Goal: Information Seeking & Learning: Compare options

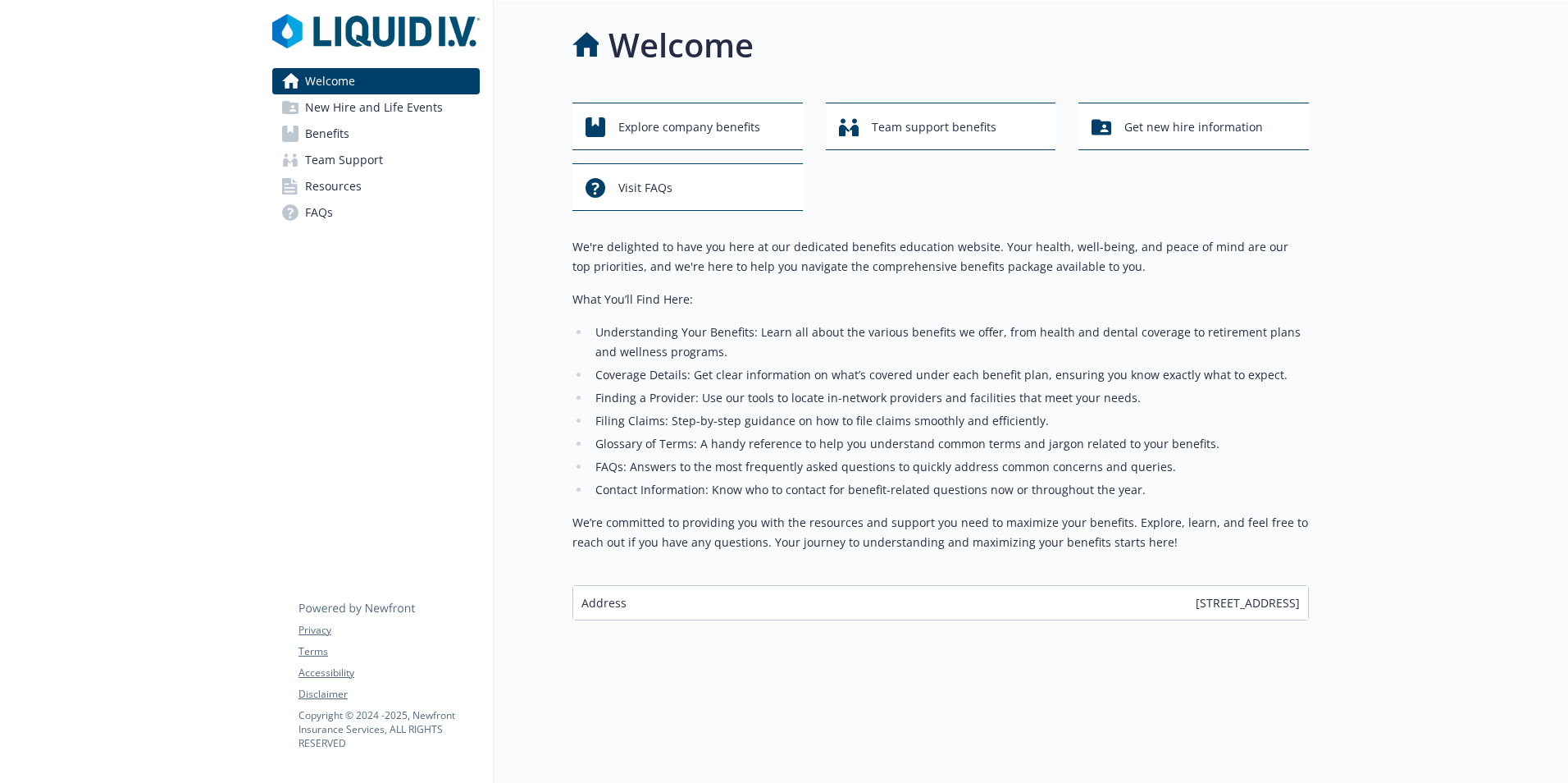
click at [330, 129] on span "Benefits" at bounding box center [327, 134] width 44 height 26
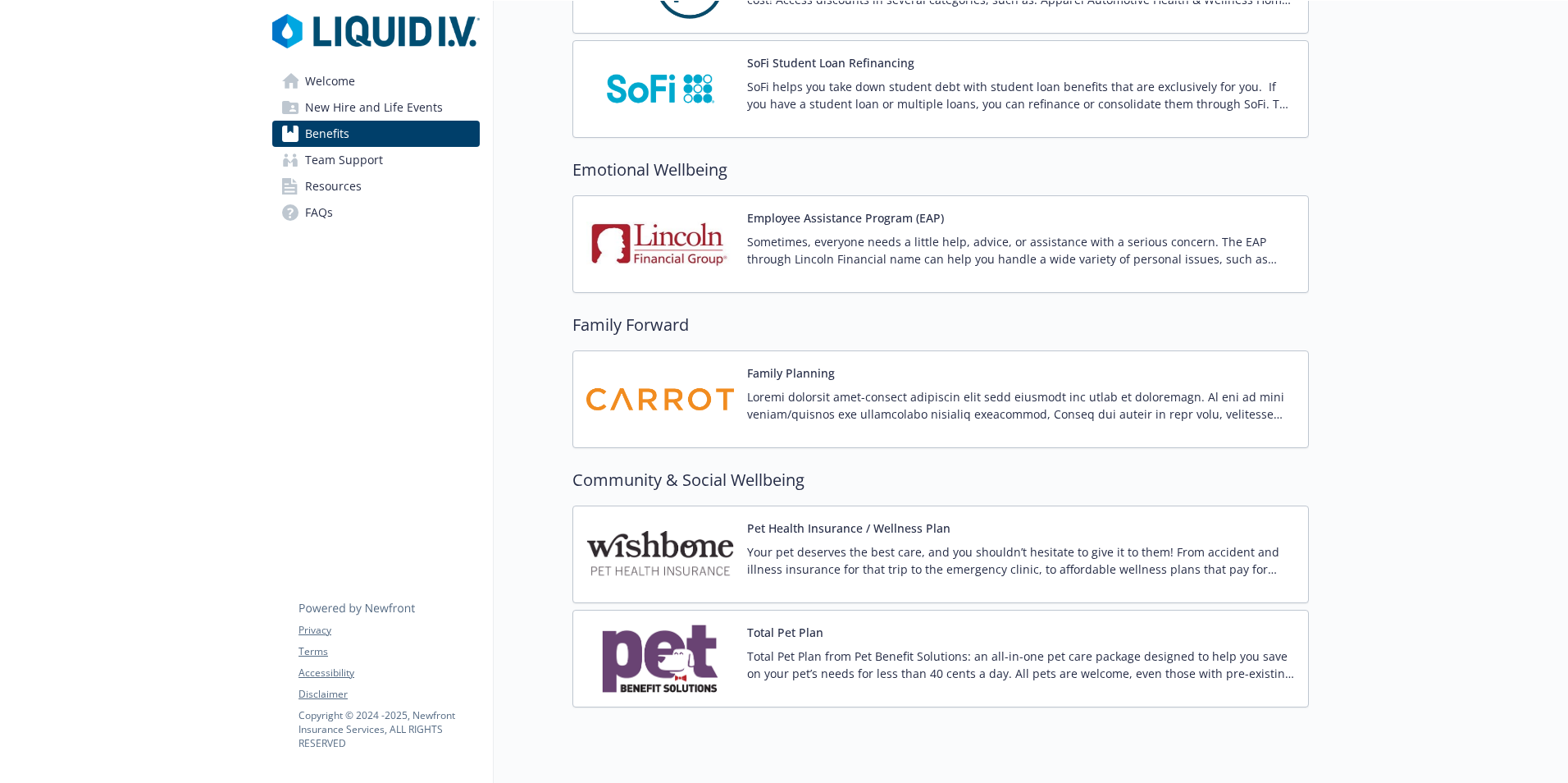
scroll to position [3004, 0]
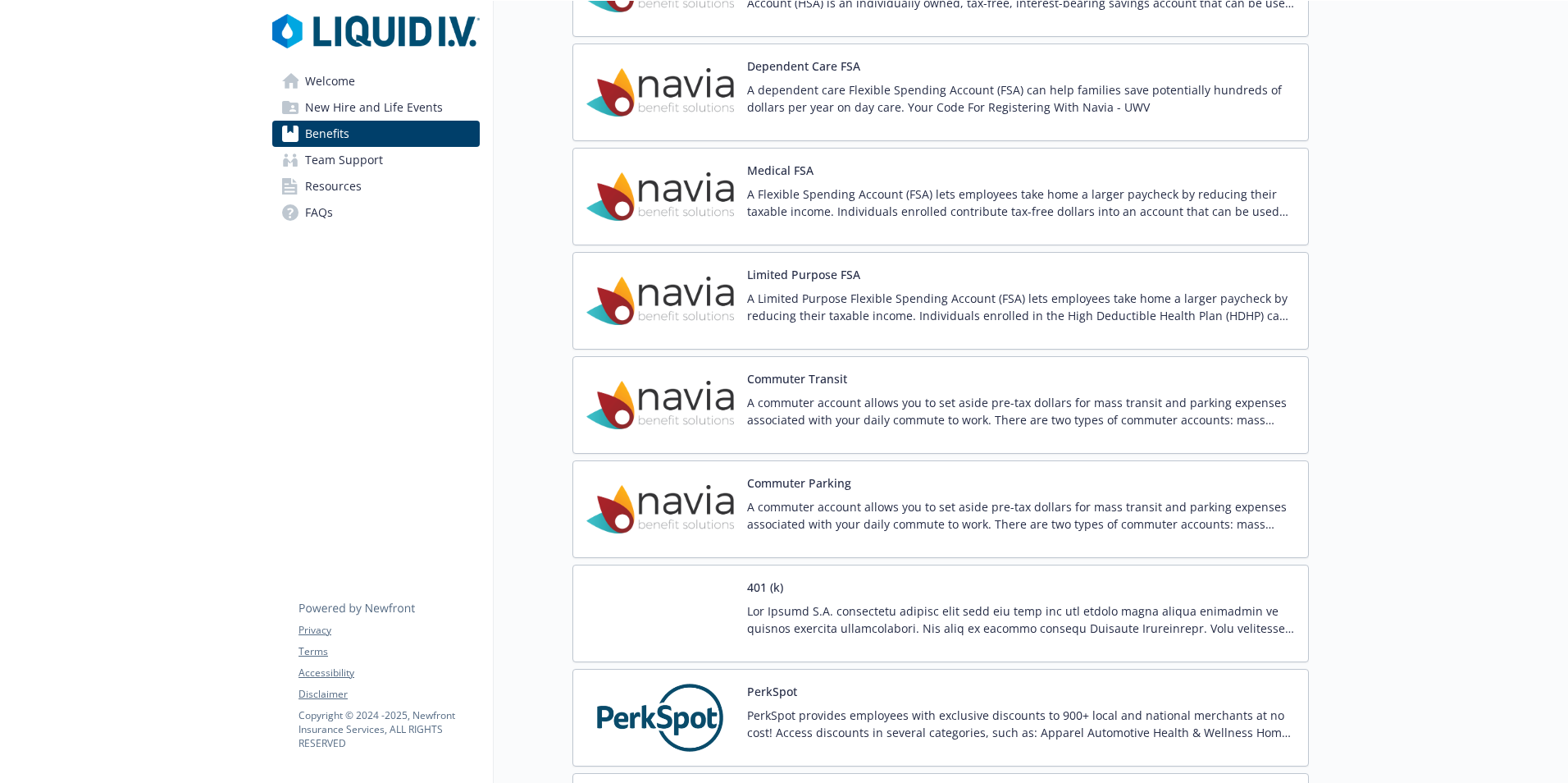
scroll to position [1805, 0]
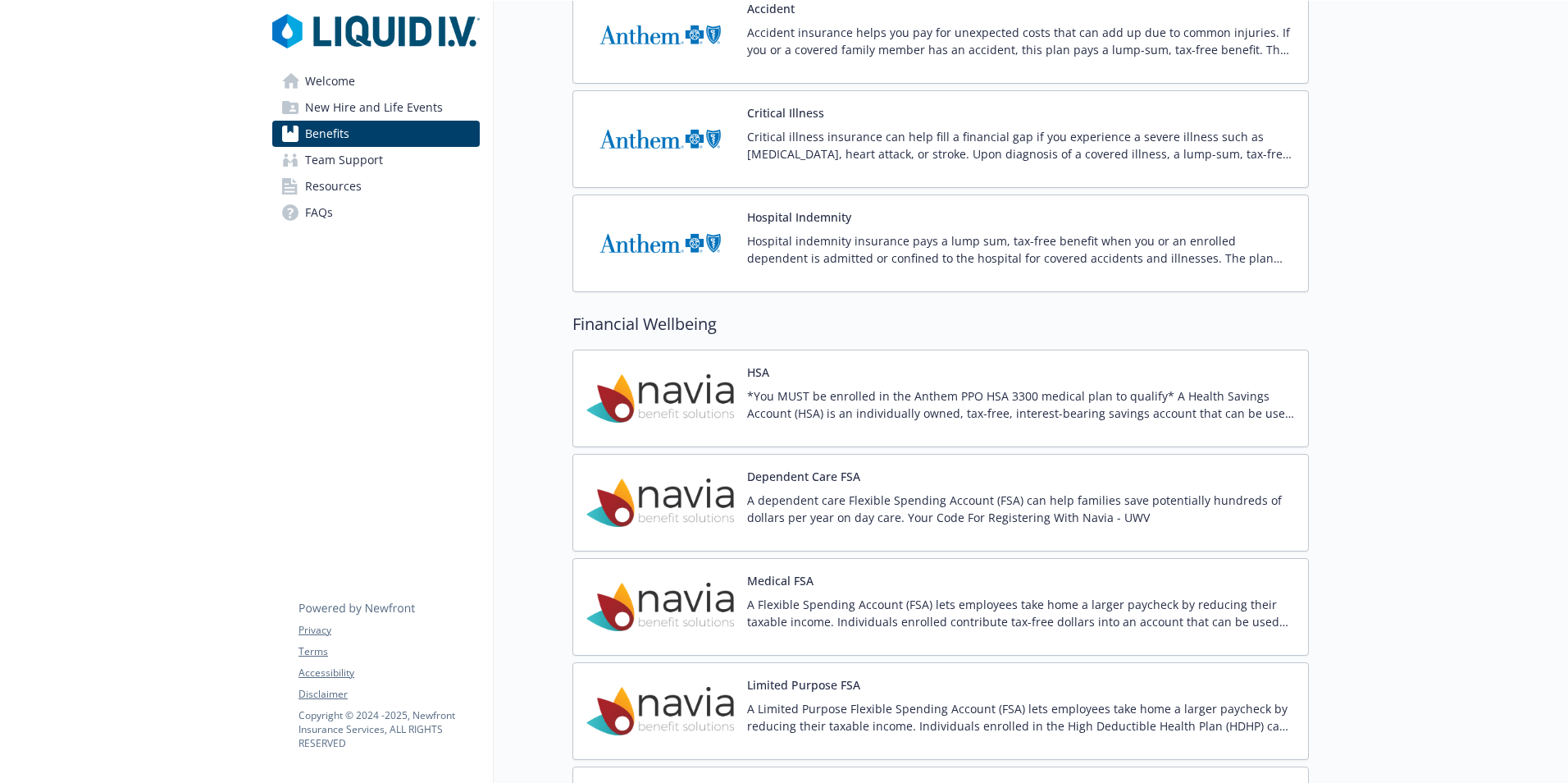
click at [1180, 410] on p "*You MUST be enrolled in the Anthem PPO HSA 3300 medical plan to qualify* A Hea…" at bounding box center [1022, 405] width 548 height 34
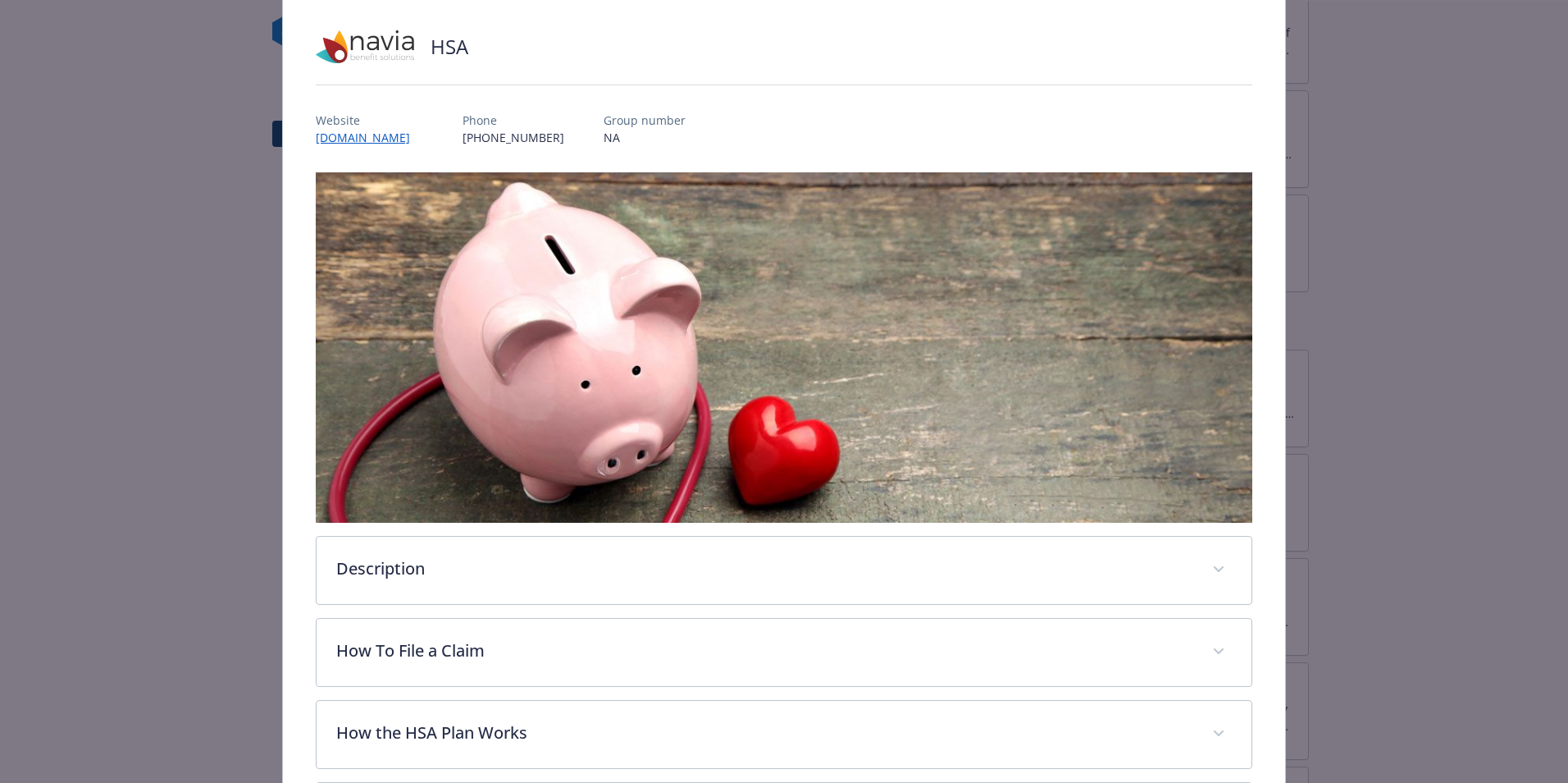
scroll to position [426, 0]
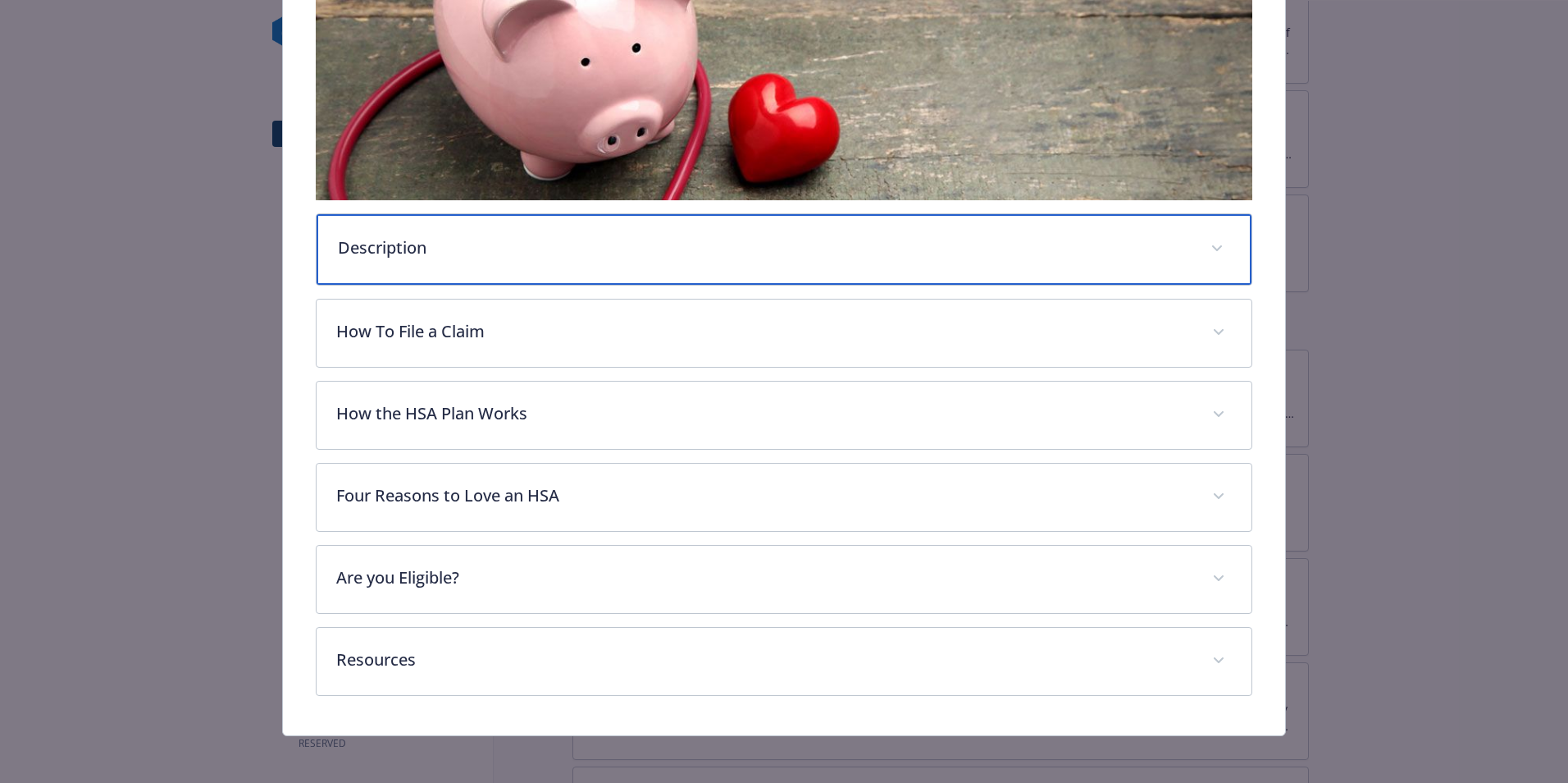
click at [495, 257] on div "Description" at bounding box center [784, 250] width 935 height 71
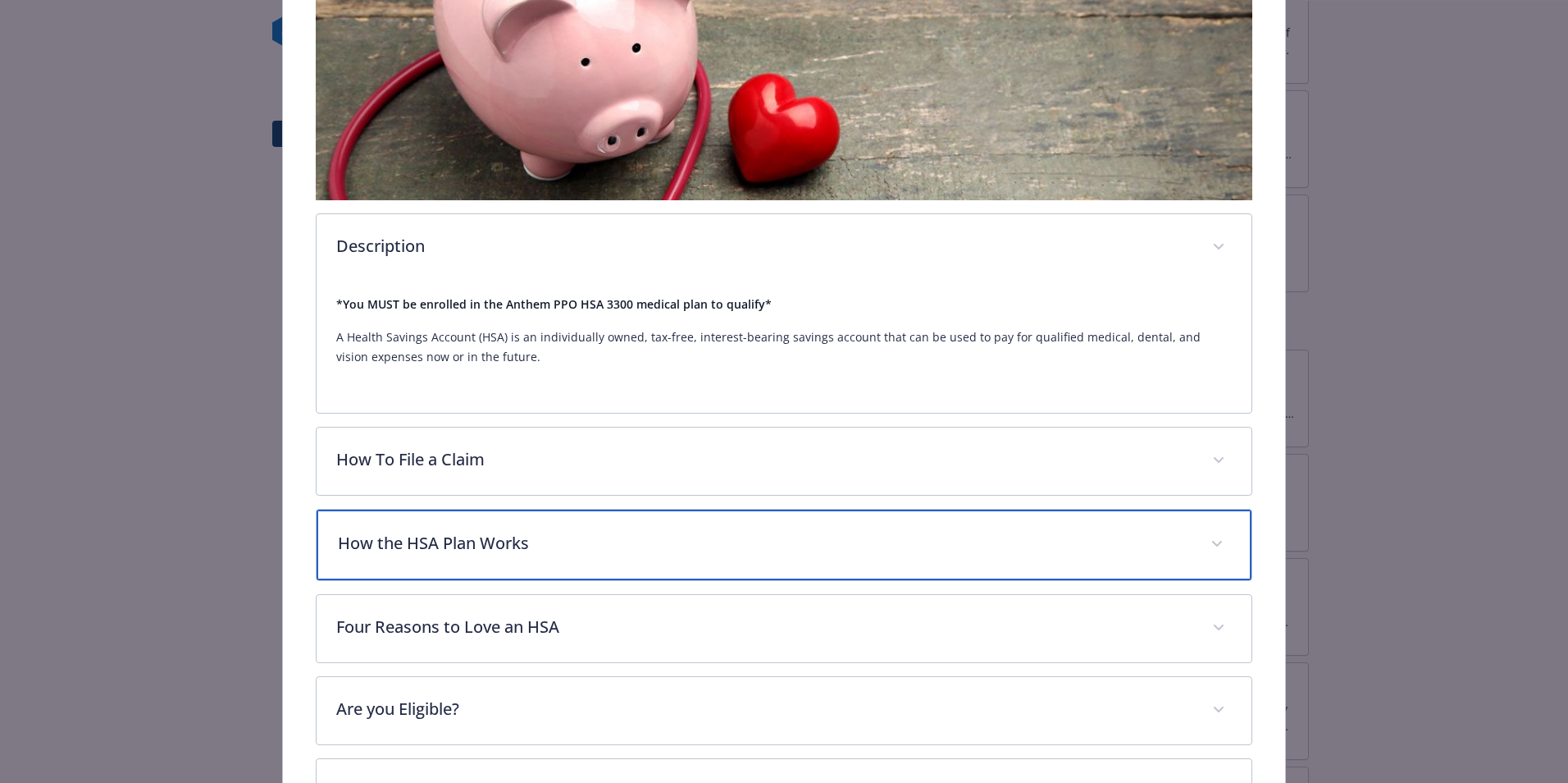
click at [506, 538] on p "How the HSA Plan Works" at bounding box center [765, 544] width 853 height 25
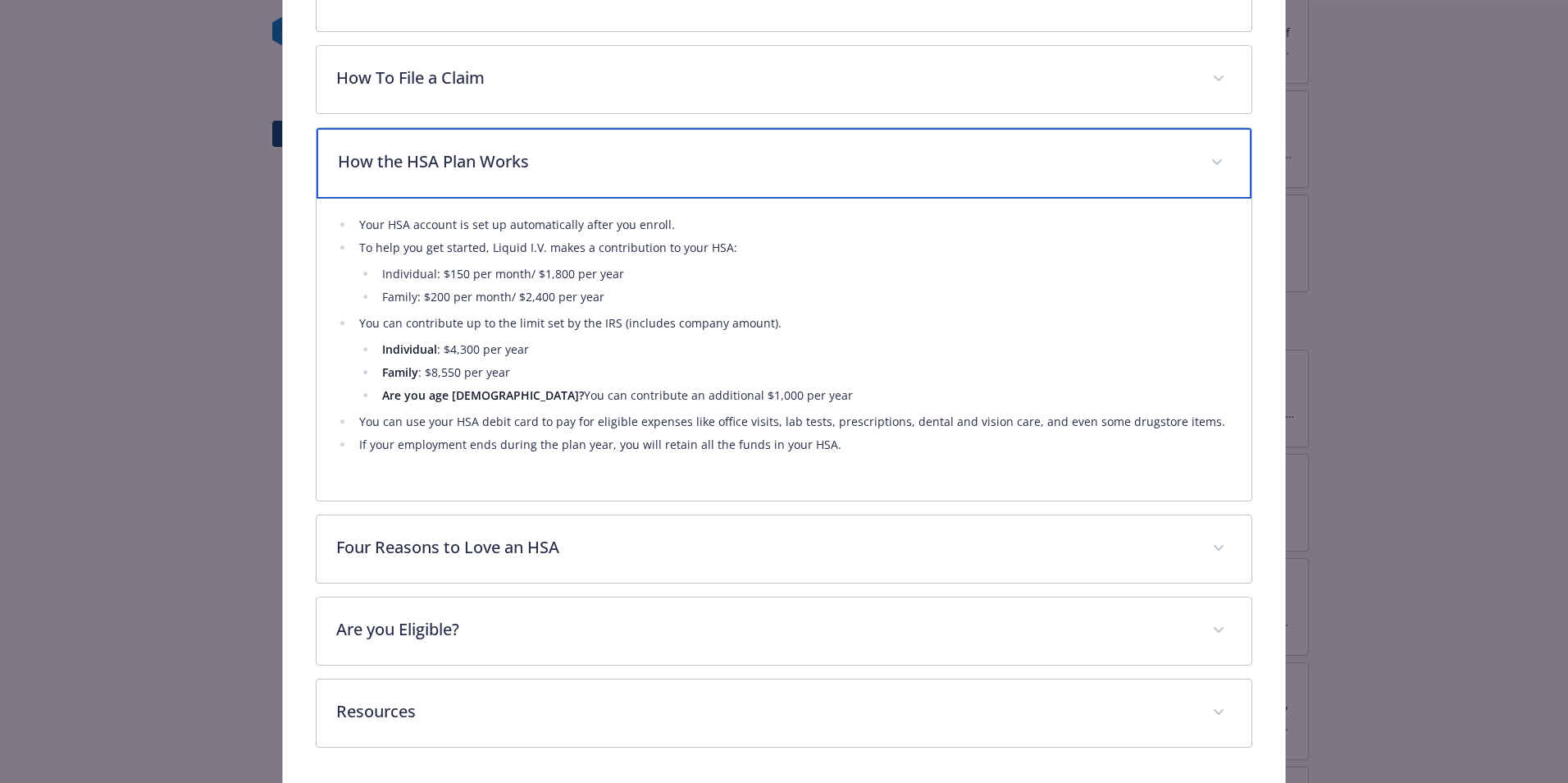
scroll to position [837, 0]
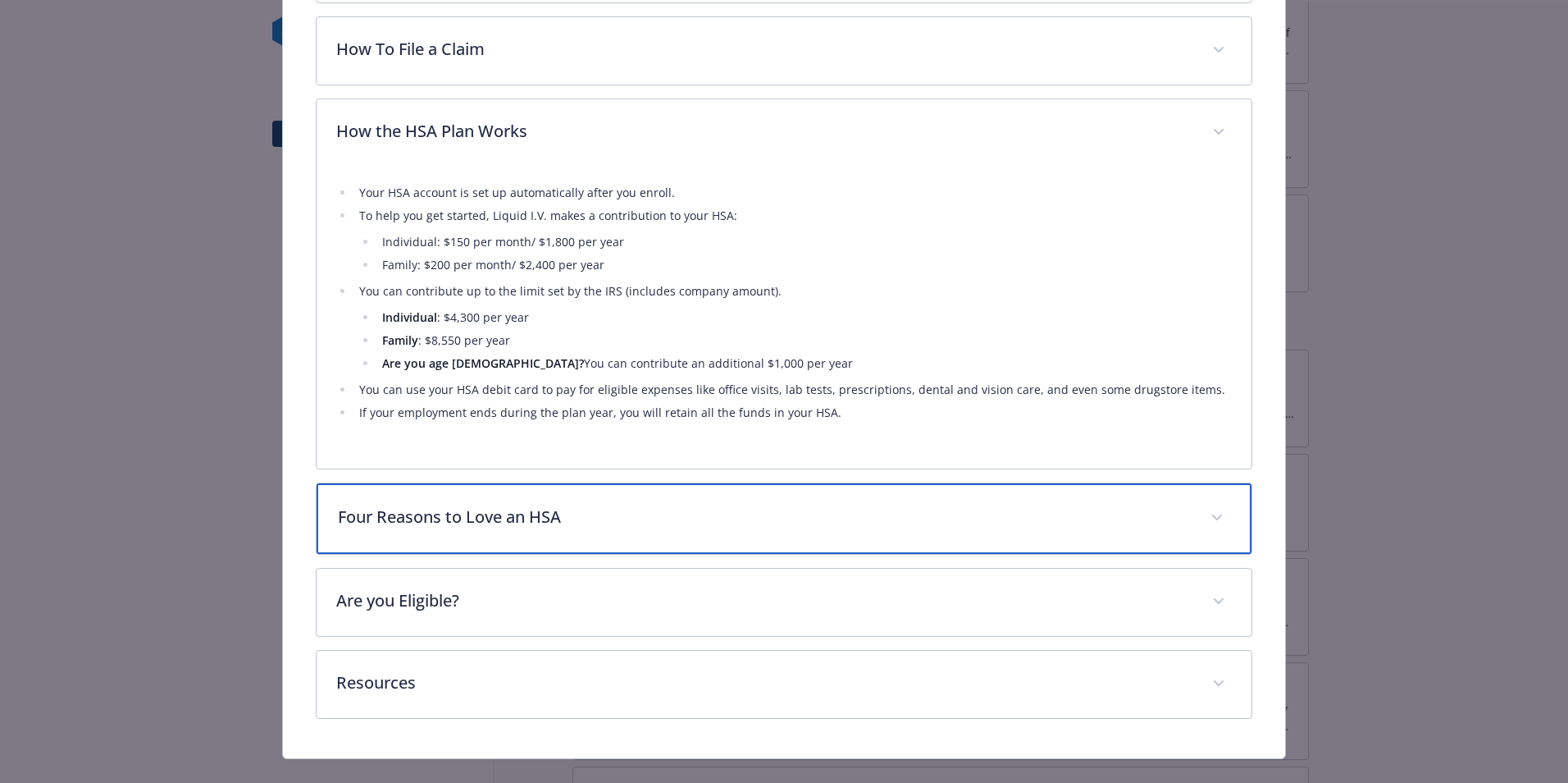
click at [776, 513] on p "Four Reasons to Love an HSA" at bounding box center [765, 517] width 853 height 25
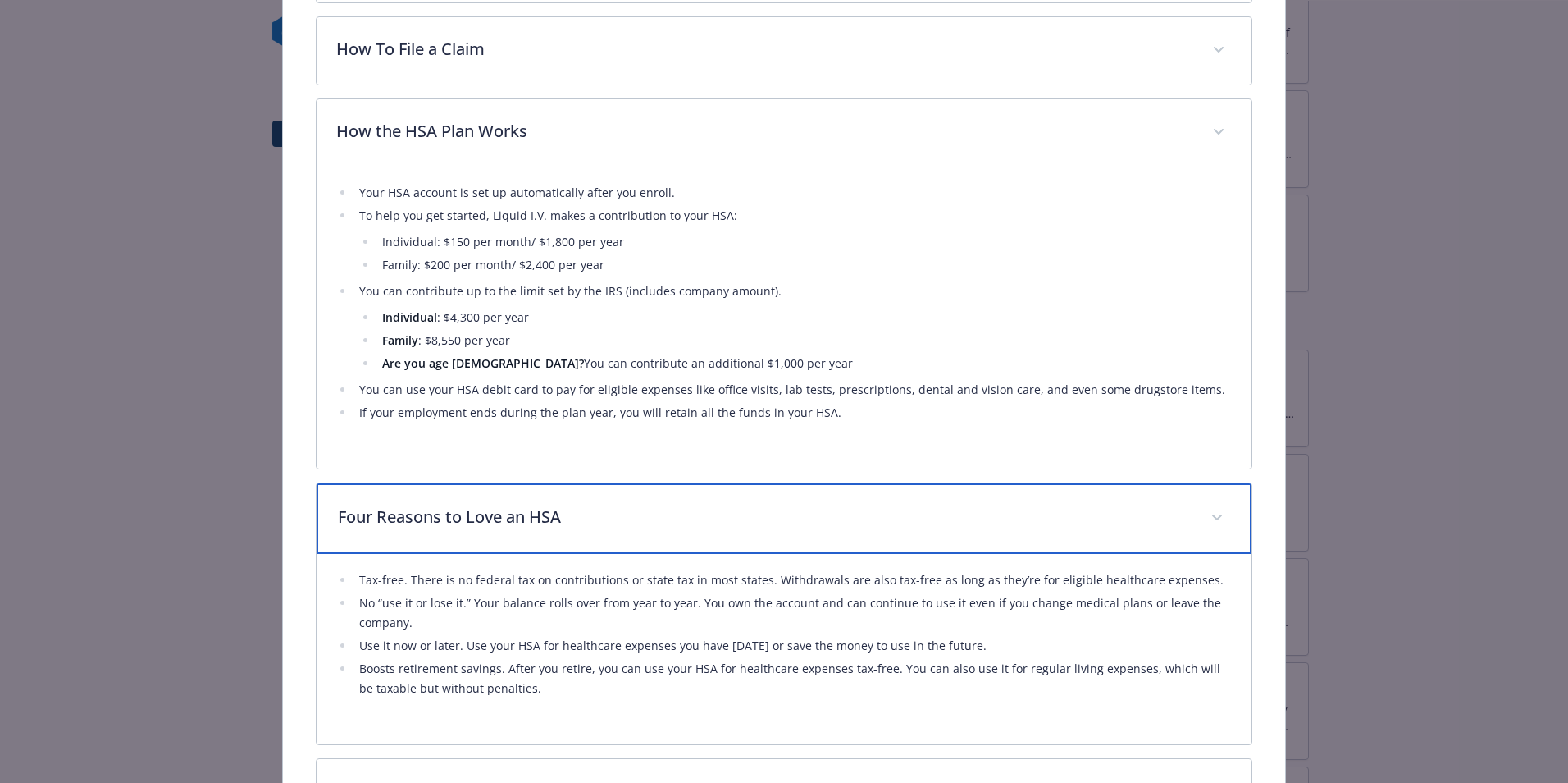
click at [776, 513] on p "Four Reasons to Love an HSA" at bounding box center [765, 517] width 853 height 25
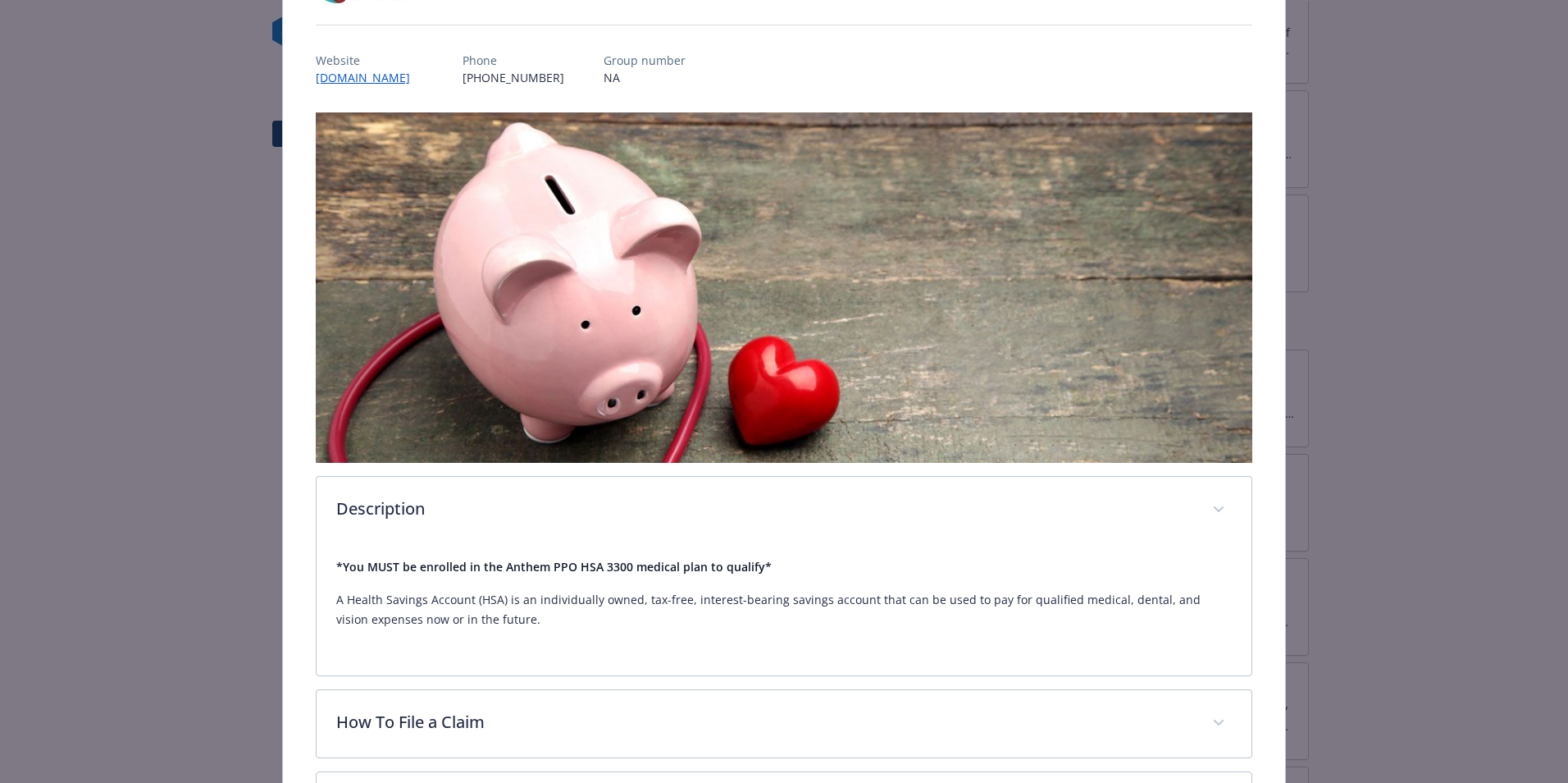
scroll to position [575, 0]
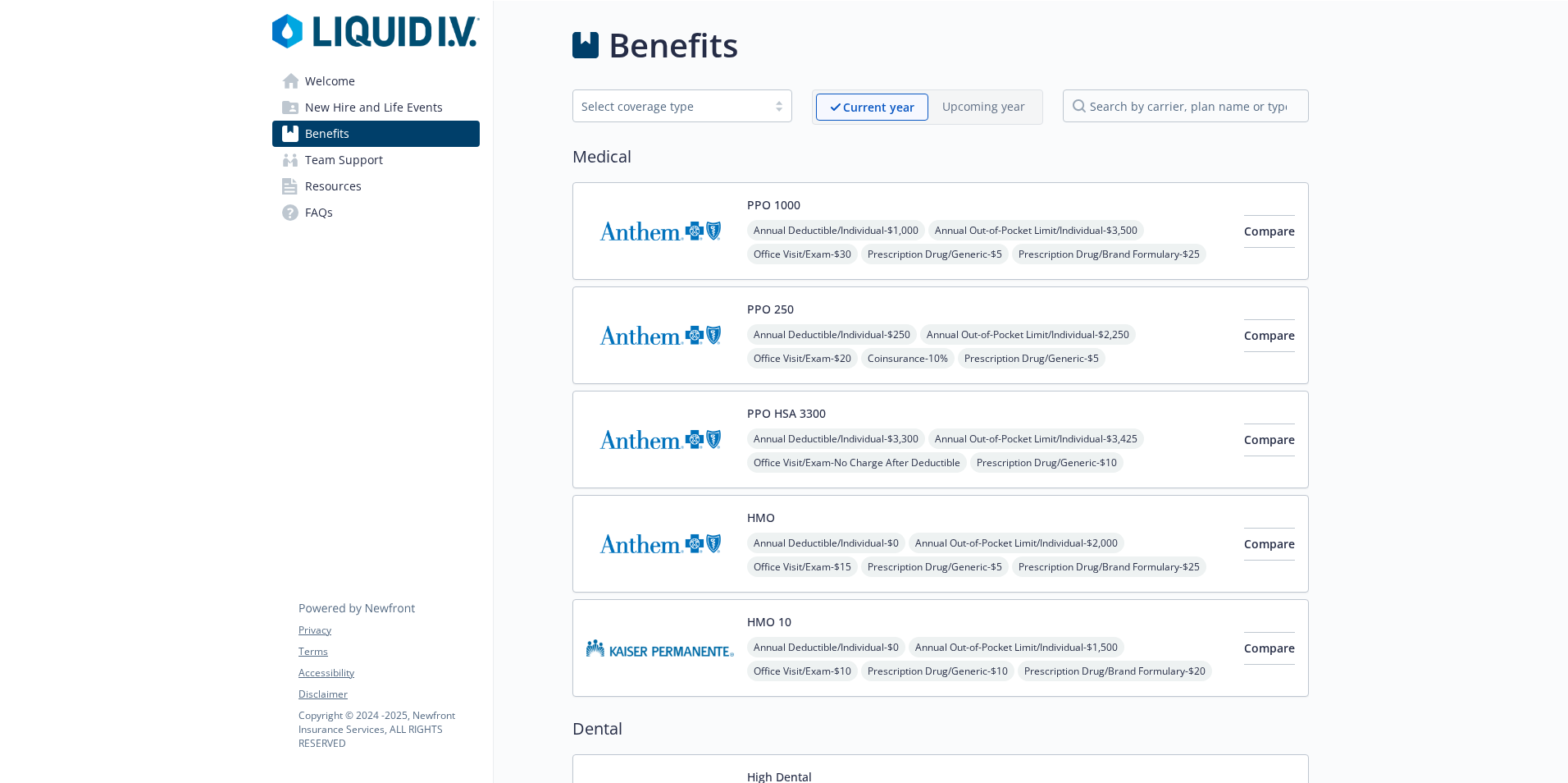
click at [879, 412] on div "PPO HSA 3300 Annual Deductible/Individual - $3,300 Annual Out-of-Pocket Limit/I…" at bounding box center [990, 440] width 484 height 70
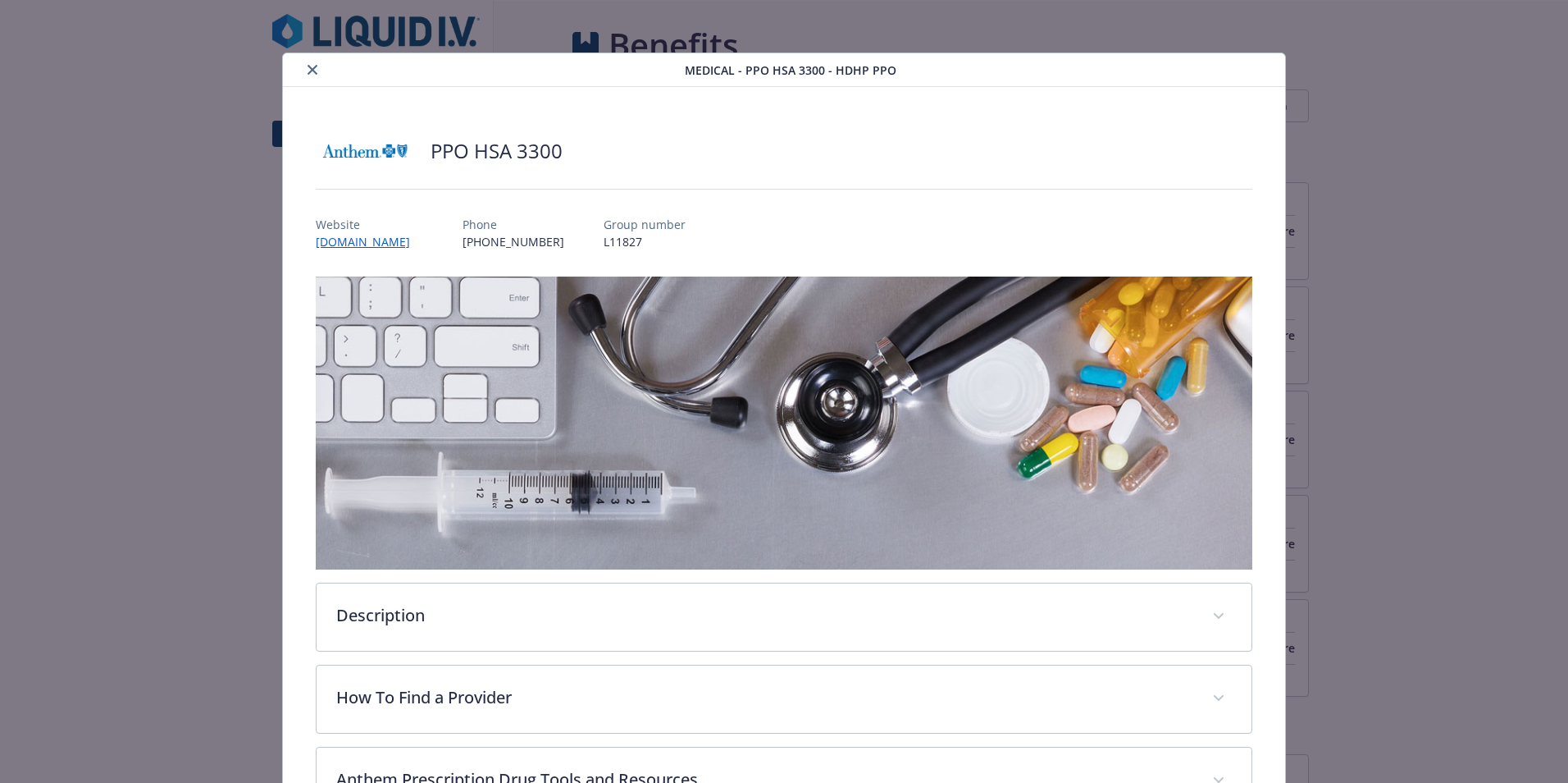
scroll to position [49, 0]
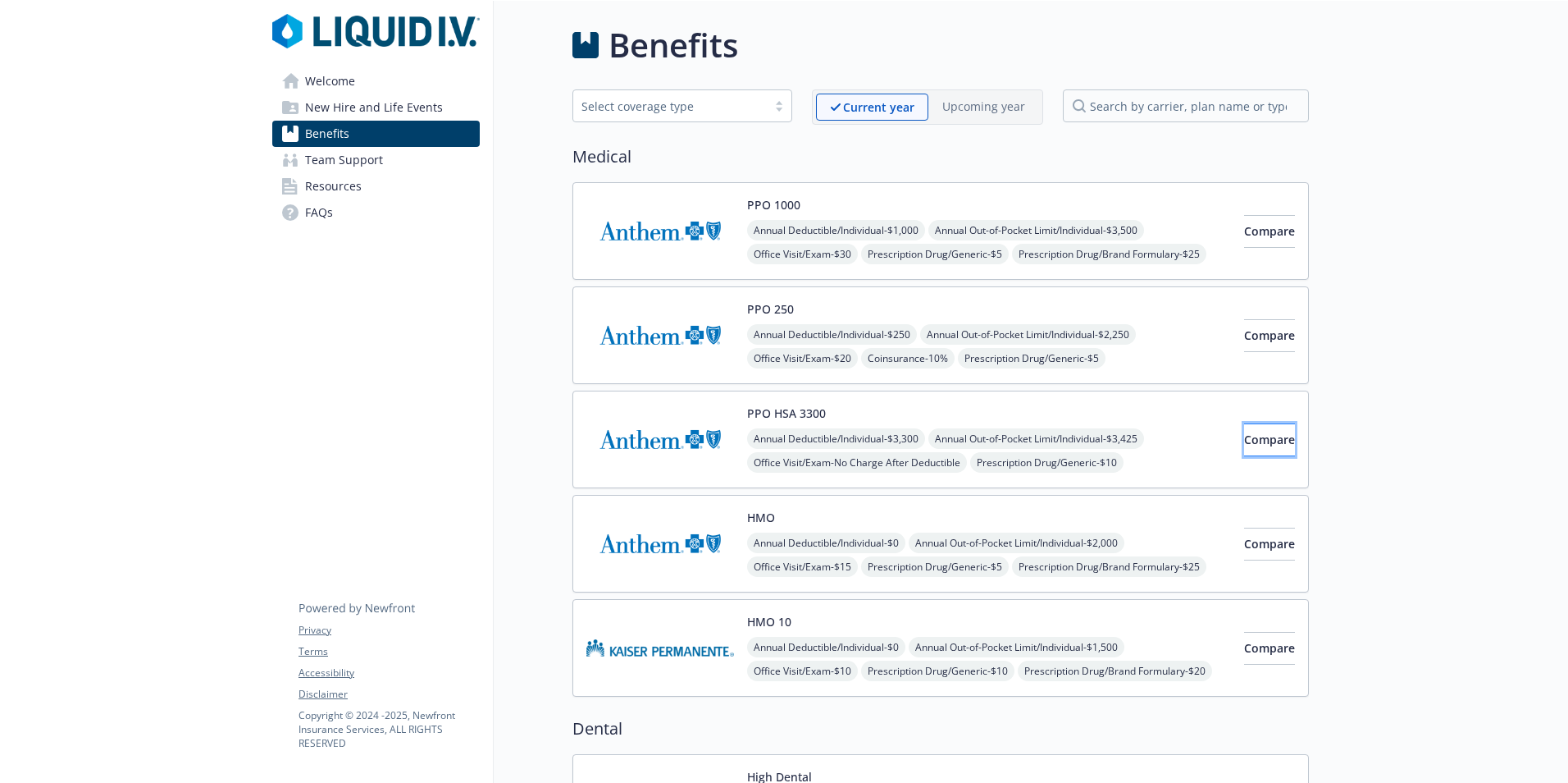
click at [1245, 432] on span "Compare" at bounding box center [1270, 440] width 51 height 15
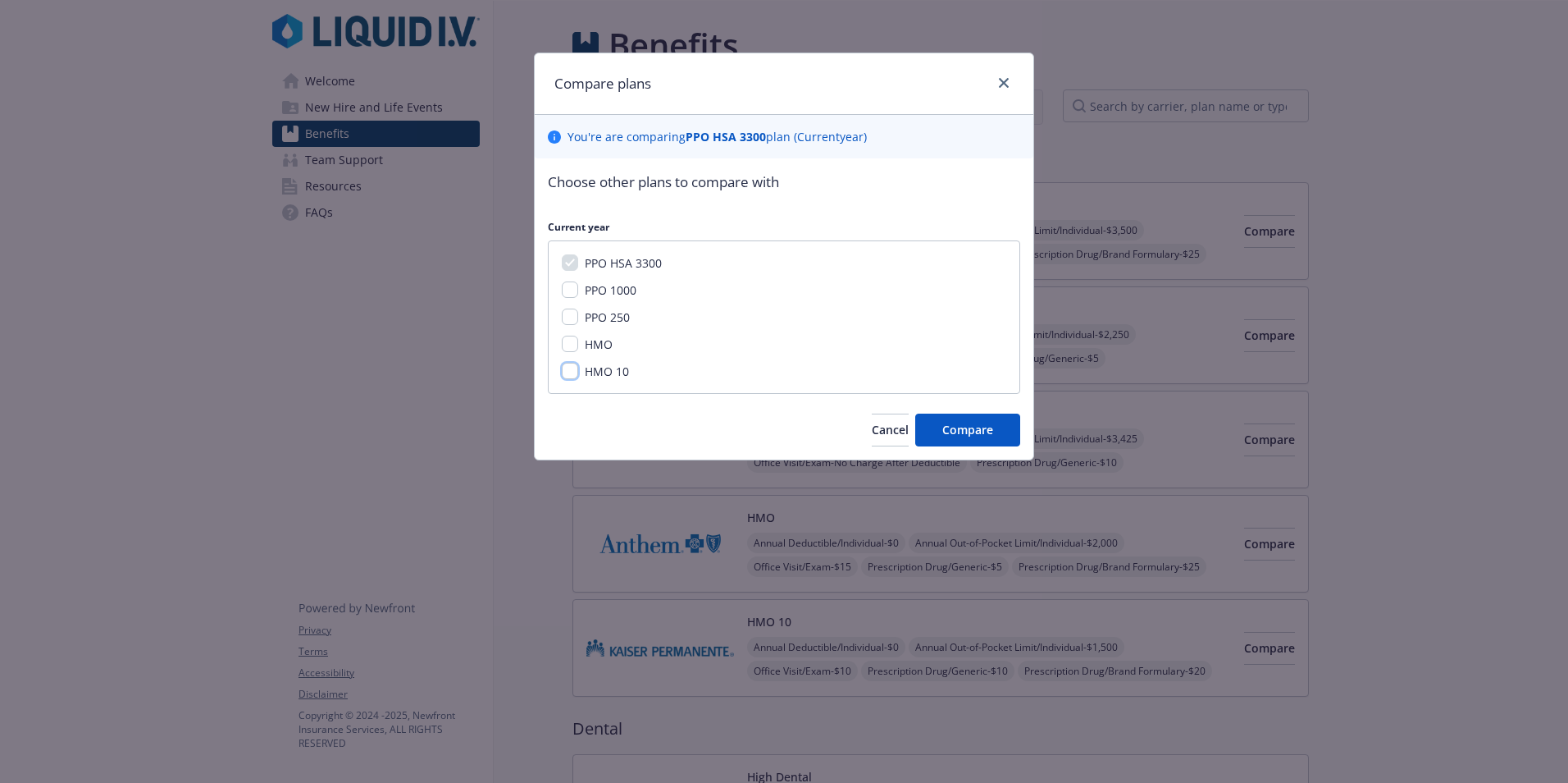
click at [571, 372] on input "HMO 10" at bounding box center [570, 371] width 16 height 16
checkbox input "true"
click at [954, 431] on span "Compare" at bounding box center [968, 429] width 51 height 15
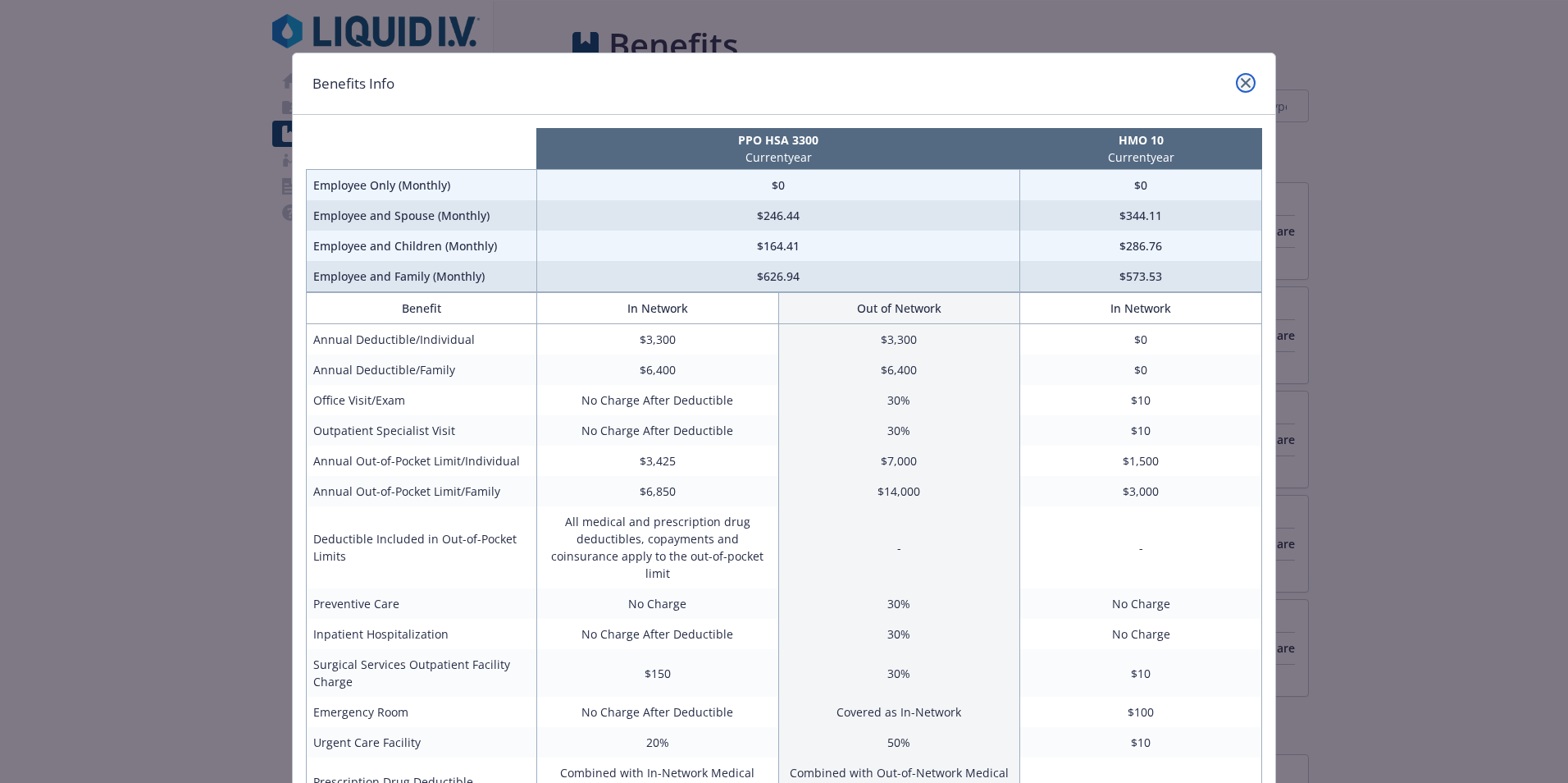
click at [1241, 78] on icon "close" at bounding box center [1246, 82] width 9 height 9
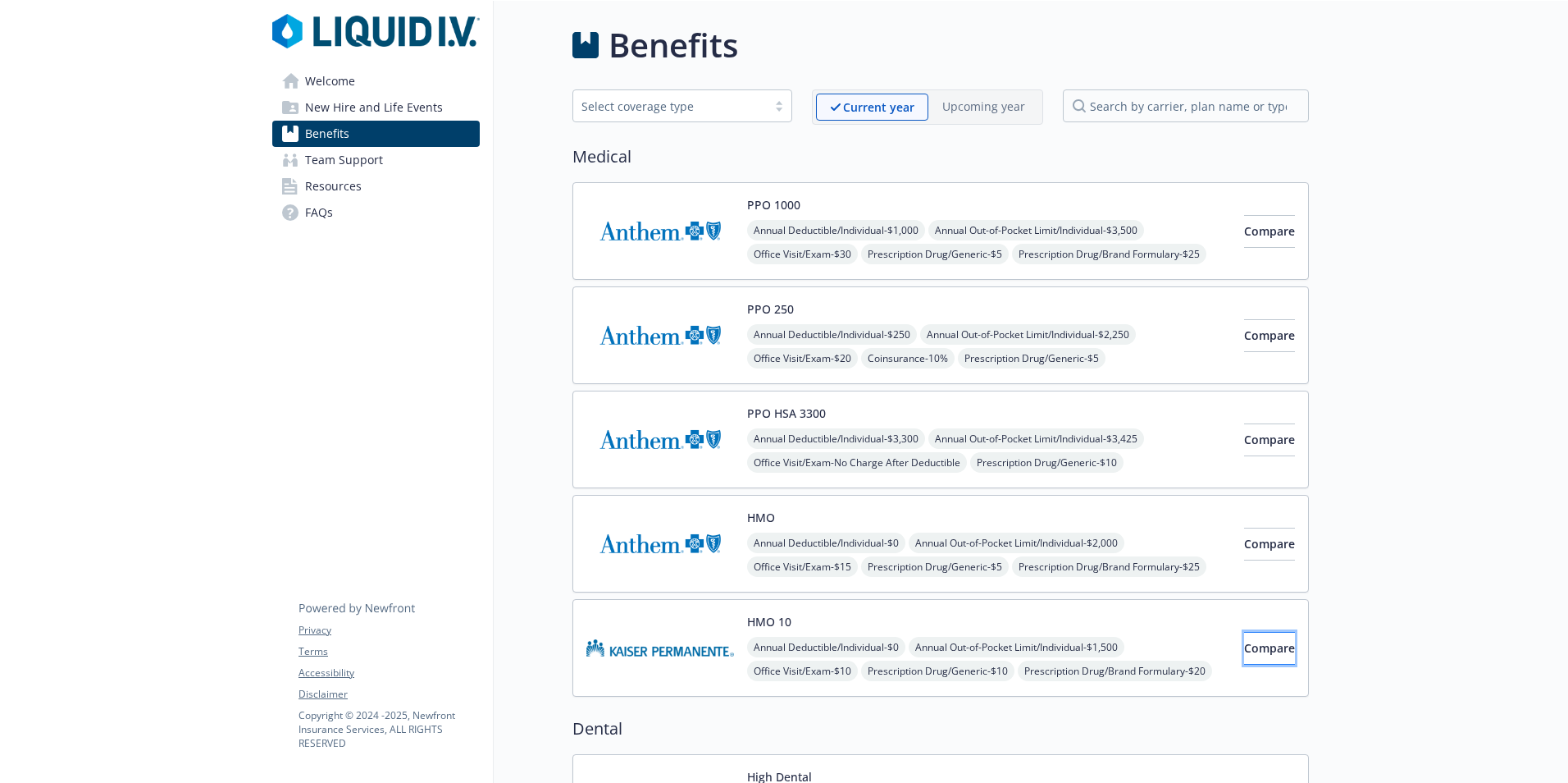
click at [1245, 649] on span "Compare" at bounding box center [1270, 648] width 51 height 15
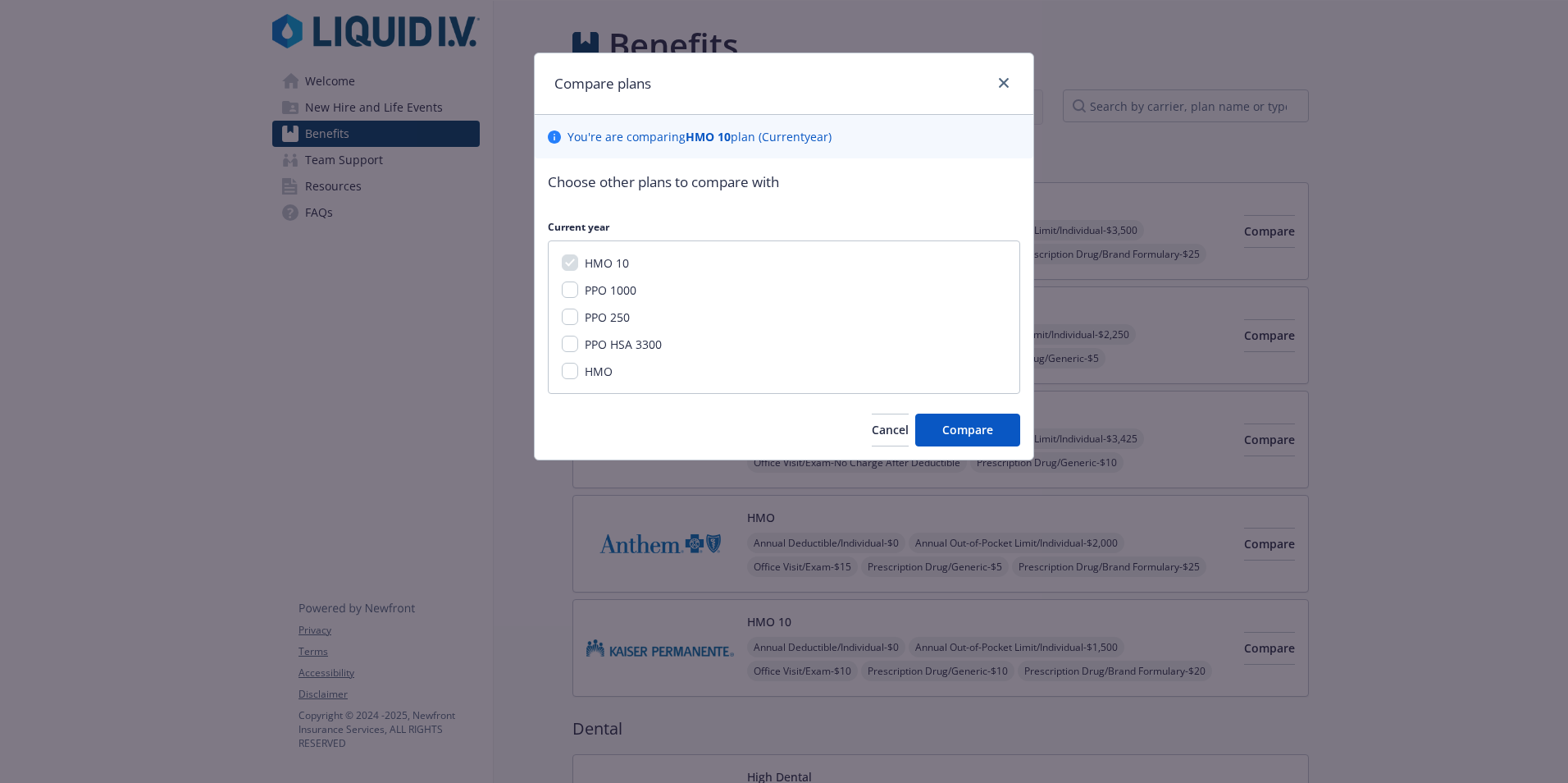
click at [594, 345] on span "PPO HSA 3300" at bounding box center [624, 344] width 78 height 15
click at [578, 345] on input "PPO HSA 3300" at bounding box center [570, 343] width 16 height 16
checkbox input "true"
click at [961, 430] on span "Compare" at bounding box center [968, 429] width 51 height 15
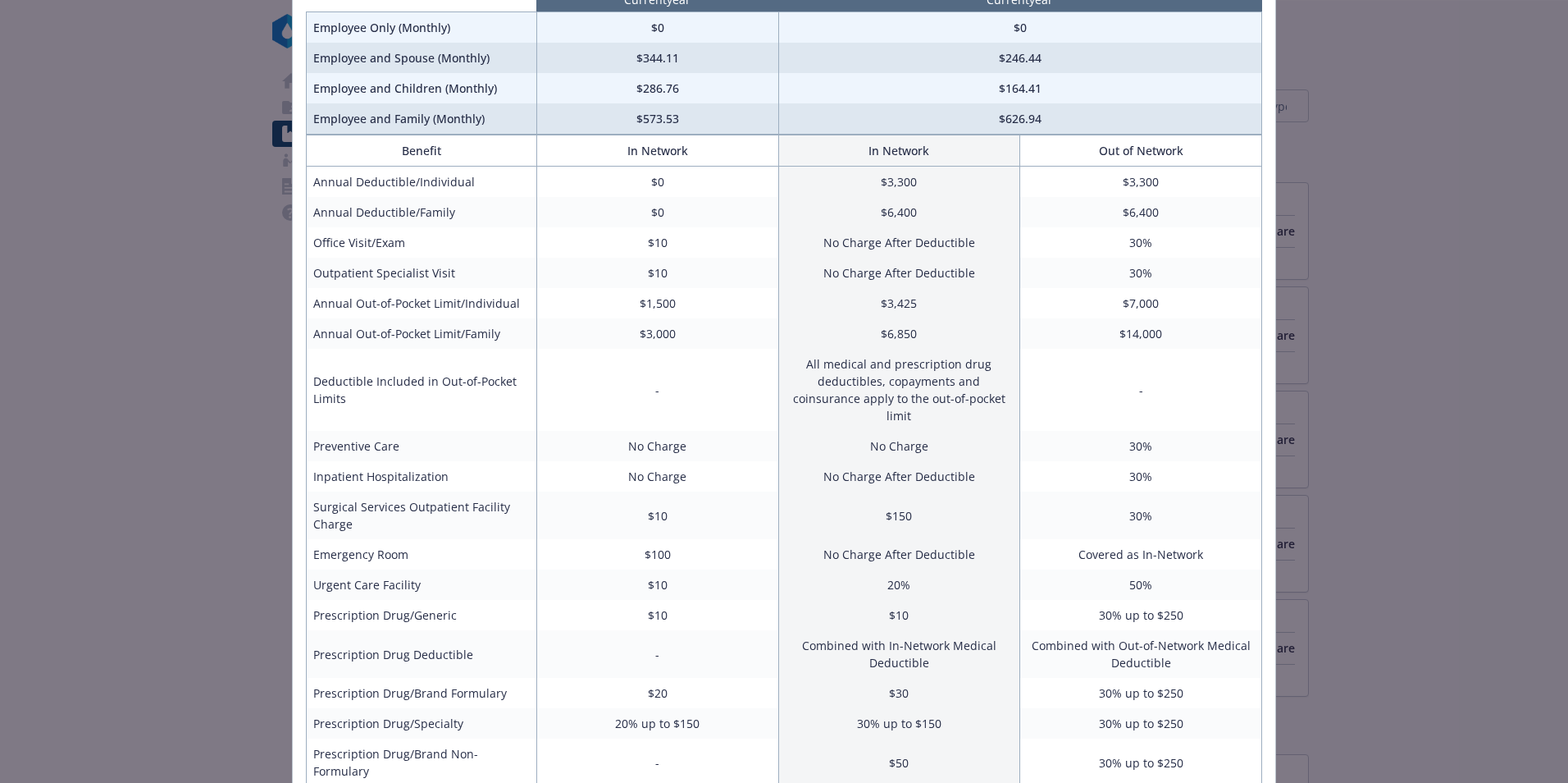
scroll to position [165, 0]
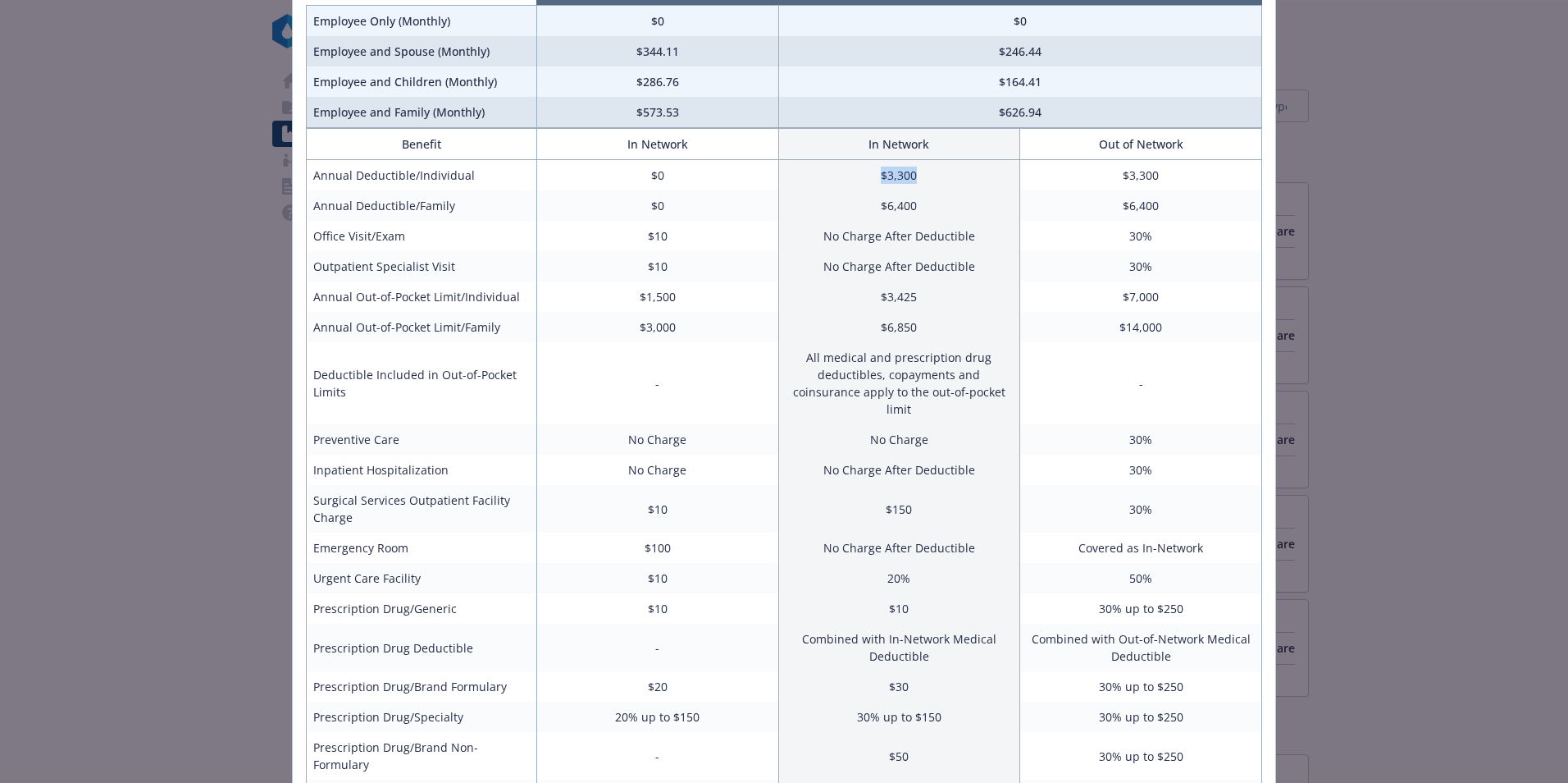
drag, startPoint x: 919, startPoint y: 177, endPoint x: 861, endPoint y: 175, distance: 58.0
click at [861, 175] on td "$3,300" at bounding box center [900, 175] width 242 height 31
drag, startPoint x: 861, startPoint y: 175, endPoint x: 868, endPoint y: 326, distance: 151.2
click at [868, 326] on td "$6,850" at bounding box center [900, 327] width 242 height 30
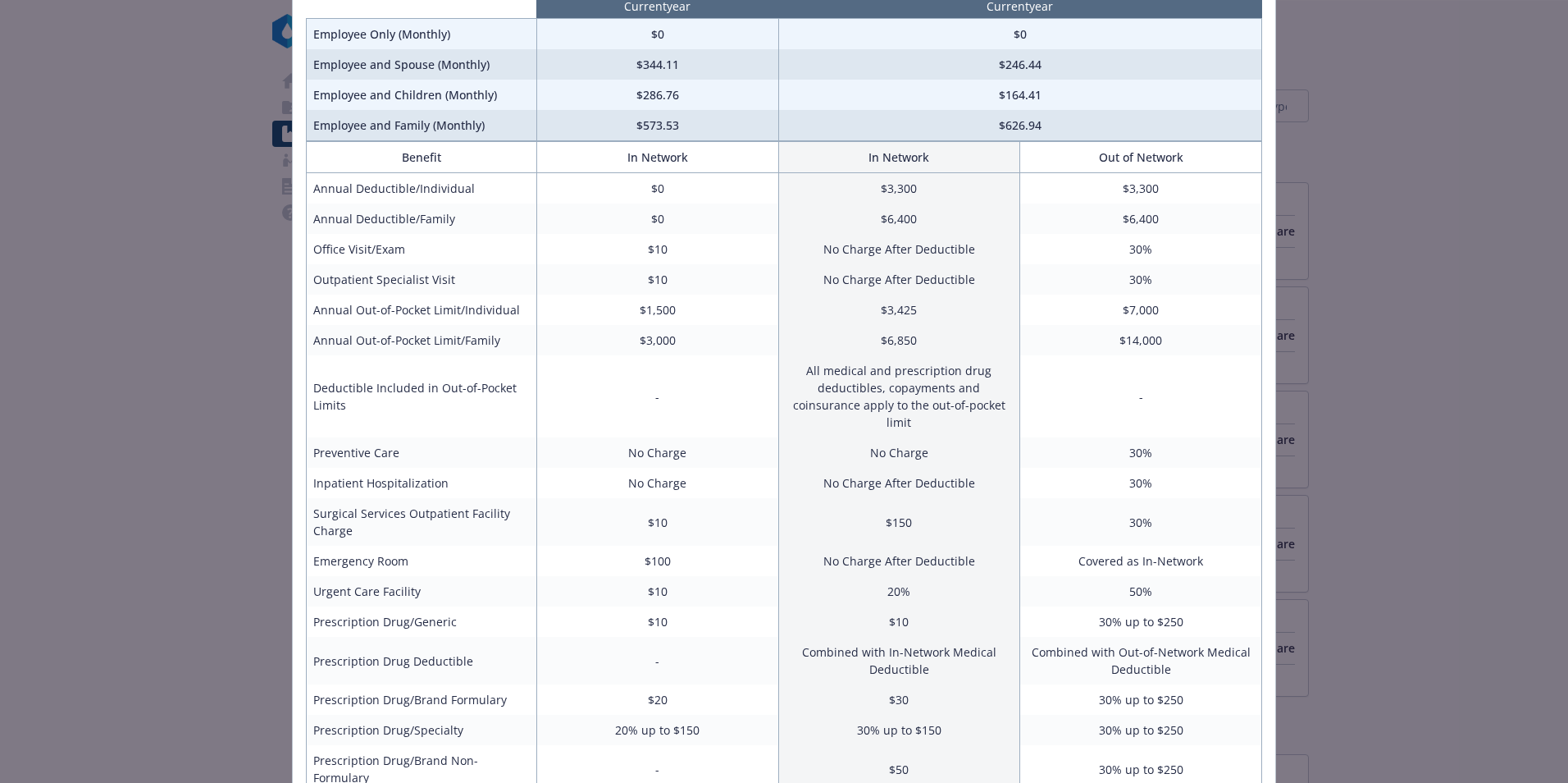
scroll to position [0, 0]
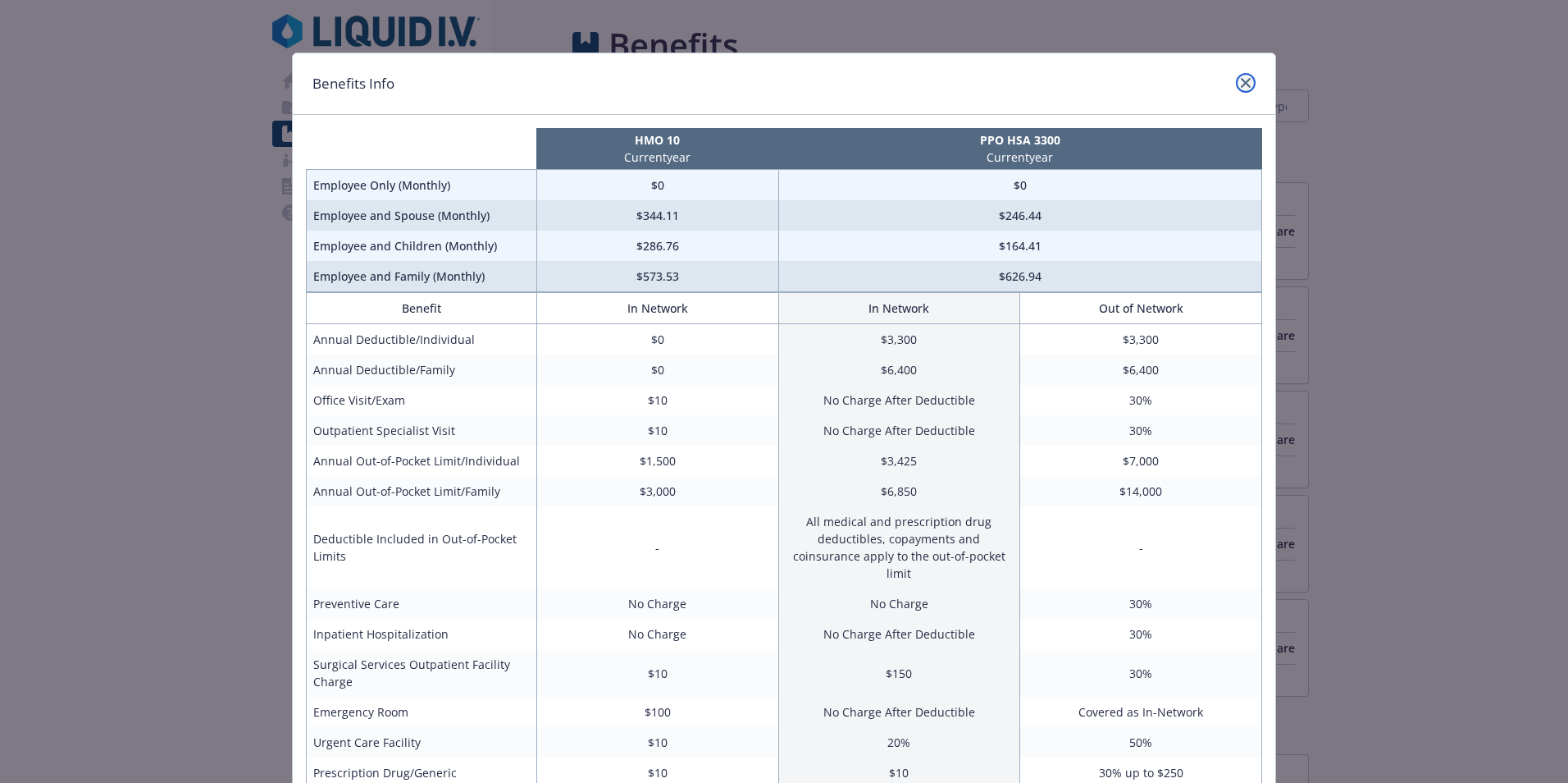
click at [1245, 78] on icon "close" at bounding box center [1246, 82] width 9 height 9
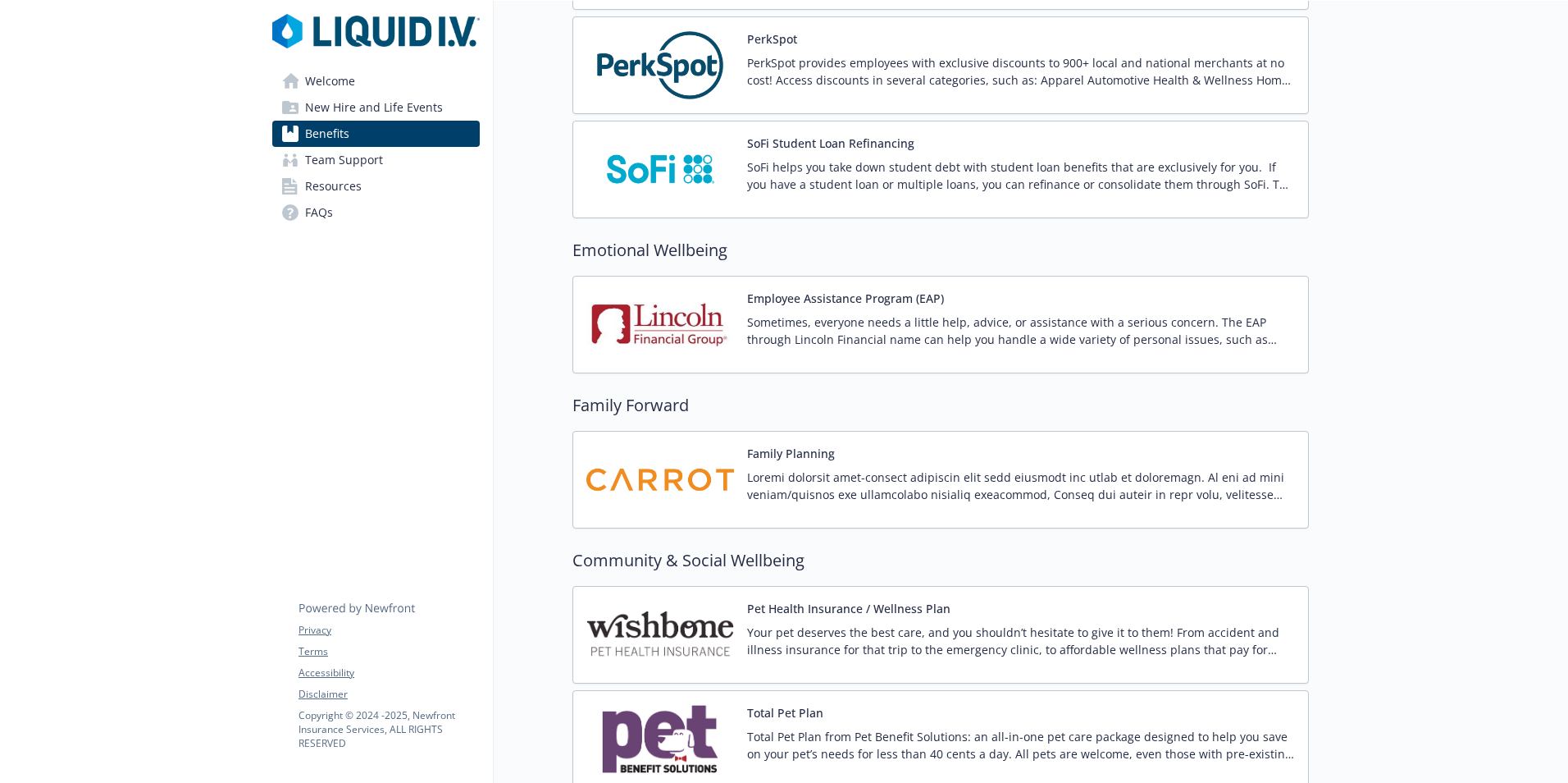
scroll to position [2954, 0]
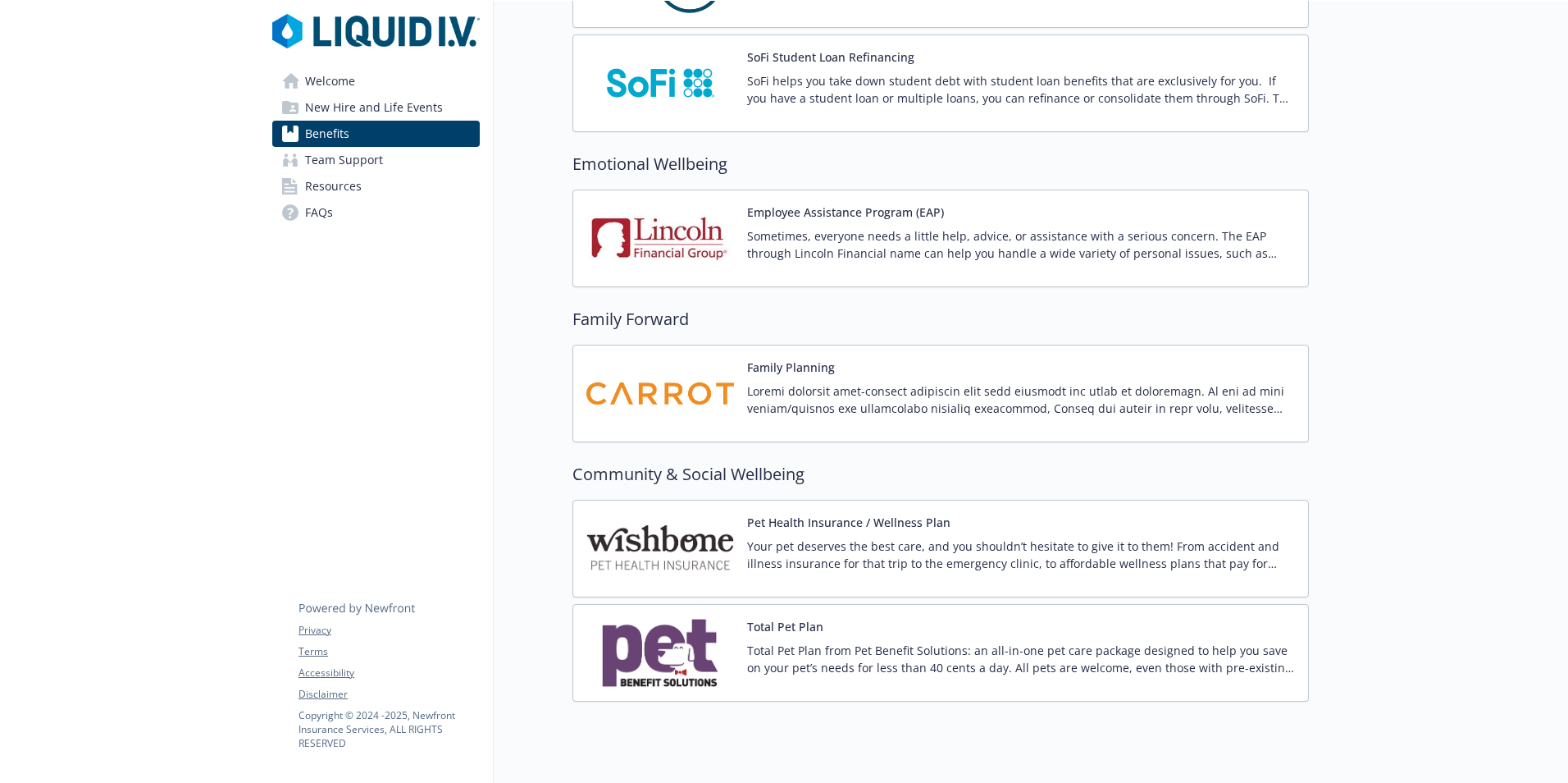
click at [737, 387] on div "Family Planning" at bounding box center [941, 393] width 709 height 70
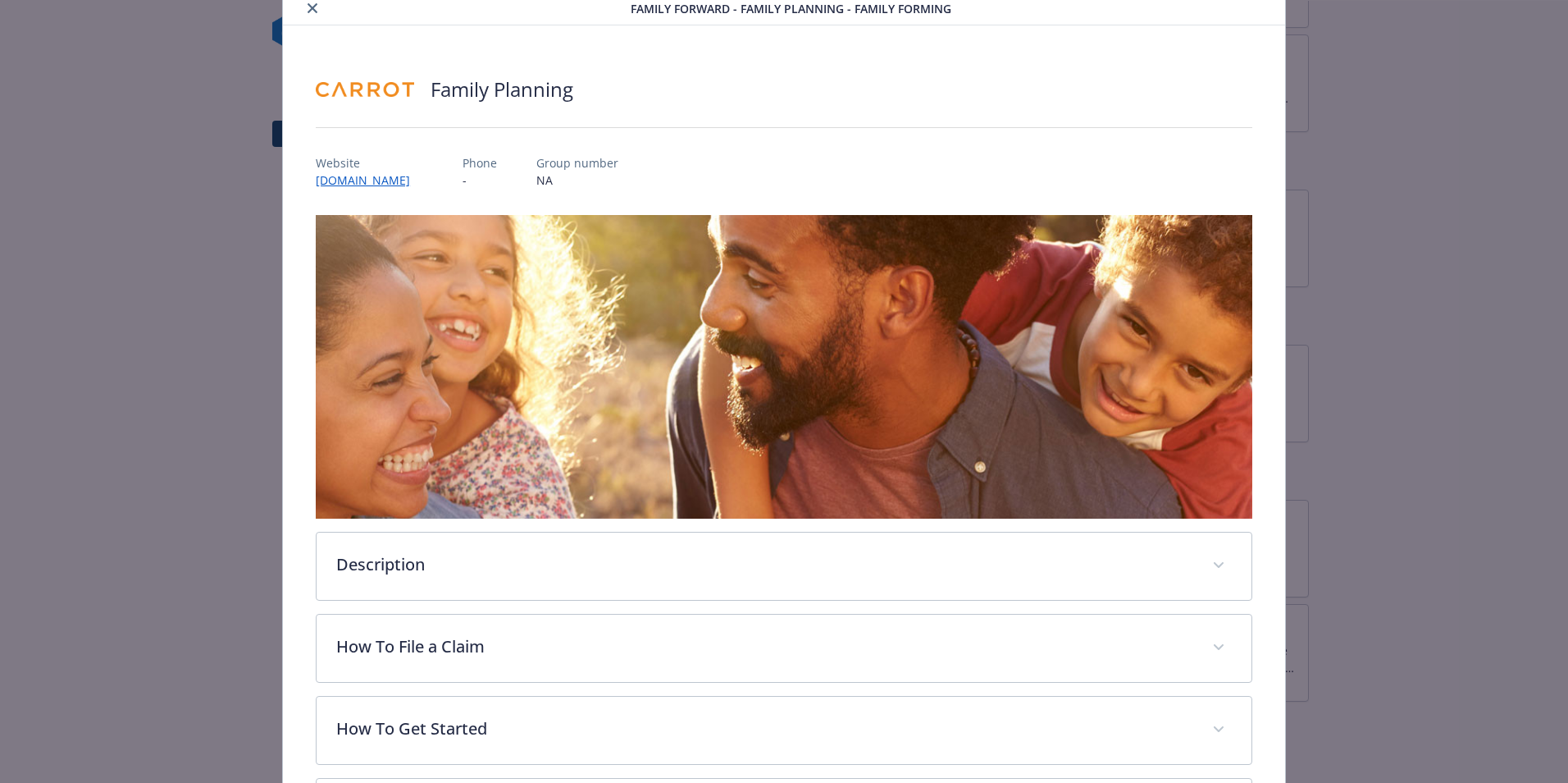
scroll to position [216, 0]
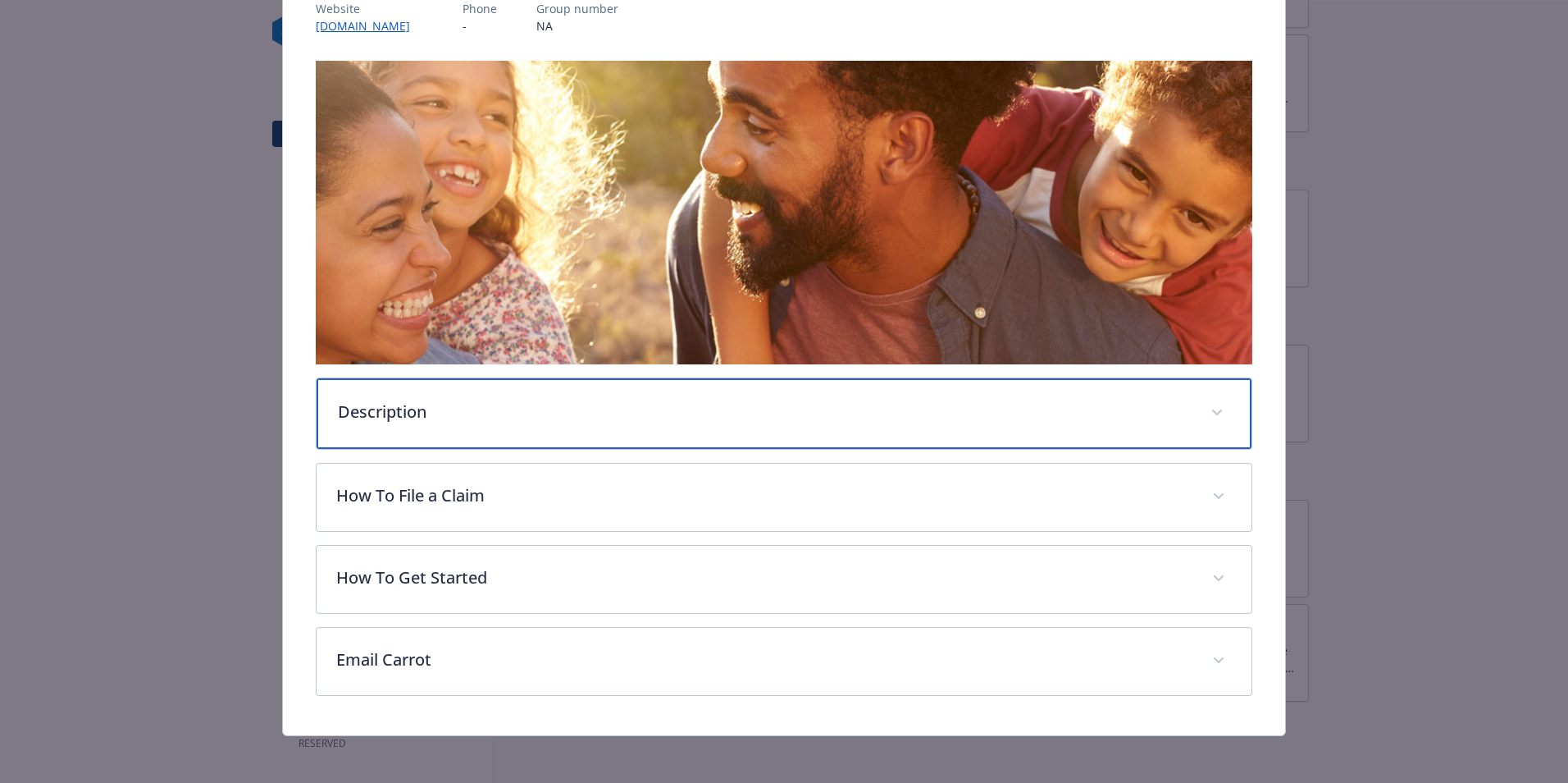
click at [831, 401] on p "Description" at bounding box center [765, 412] width 853 height 25
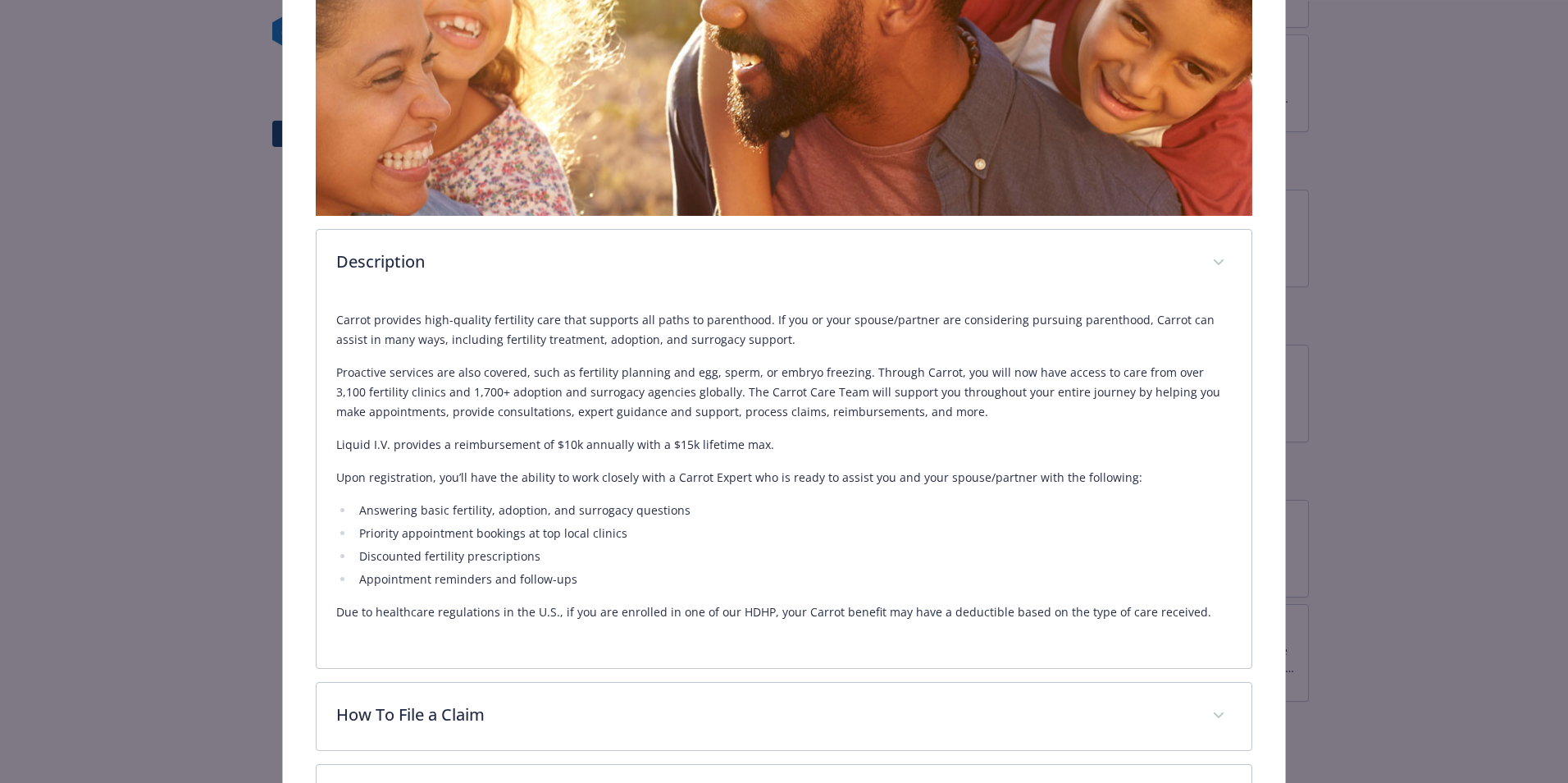
scroll to position [340, 0]
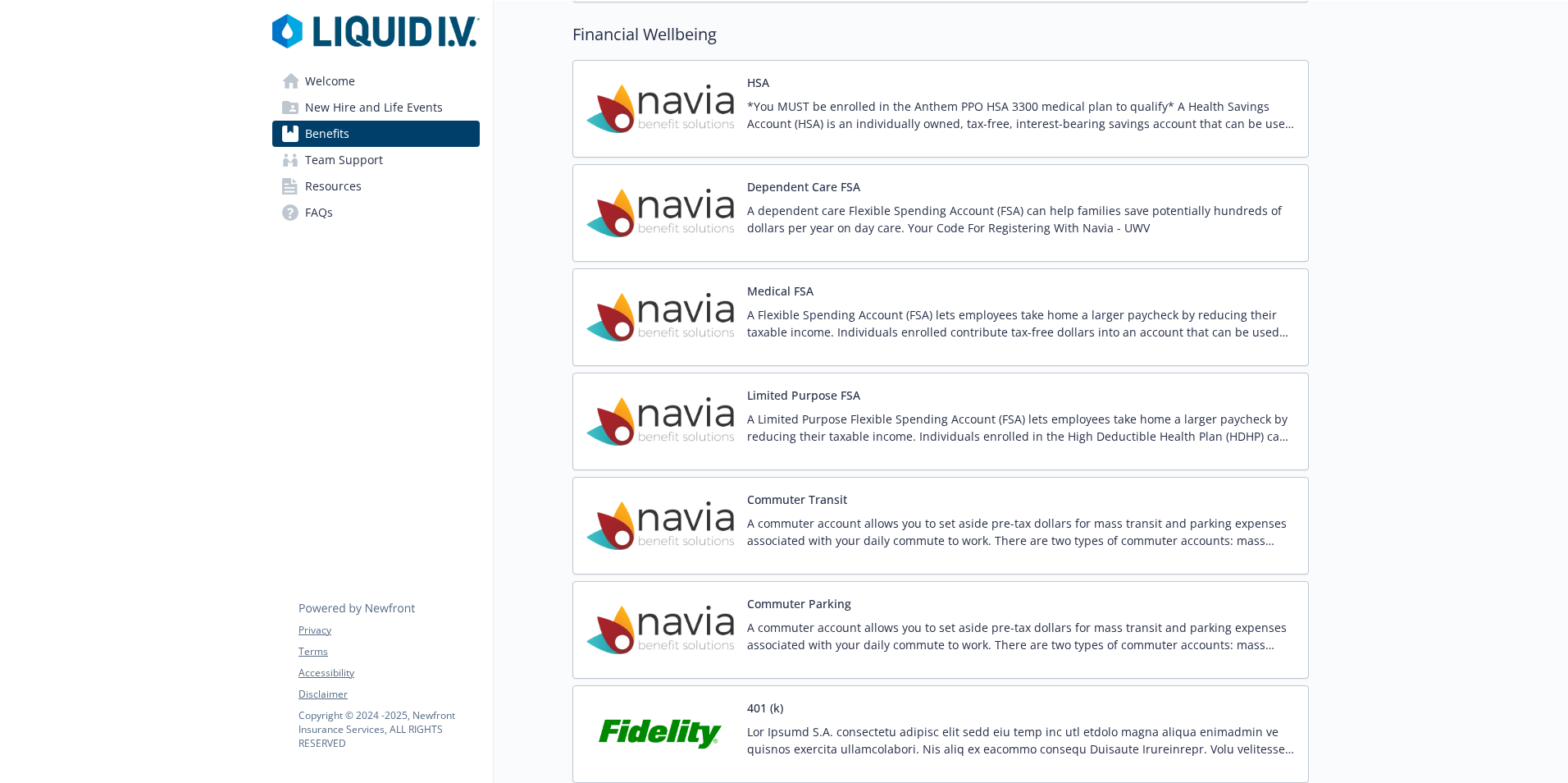
scroll to position [2052, 0]
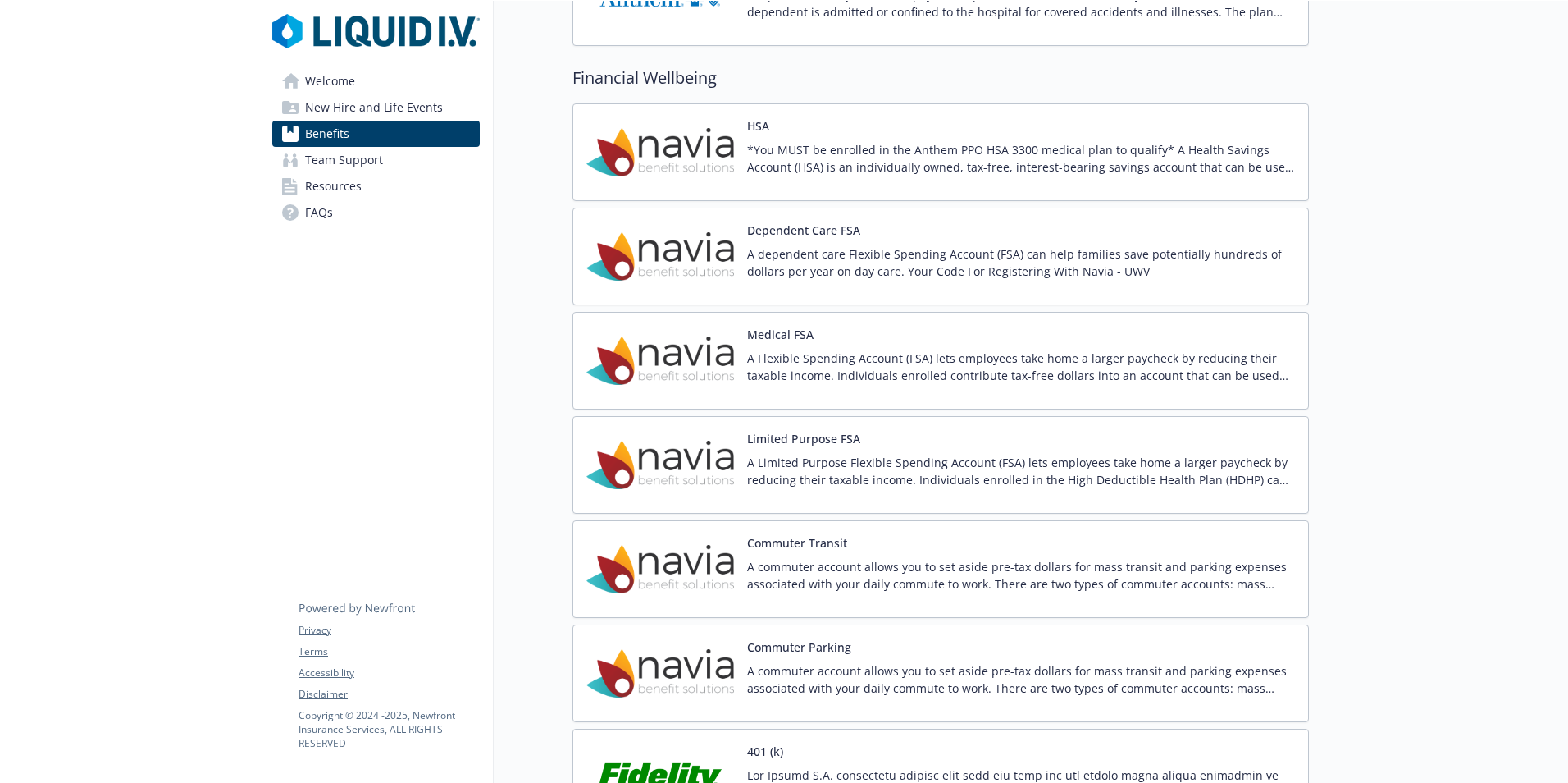
click at [853, 494] on div "A Limited Purpose Flexible Spending Account (FSA) lets employees take home a la…" at bounding box center [1022, 477] width 548 height 46
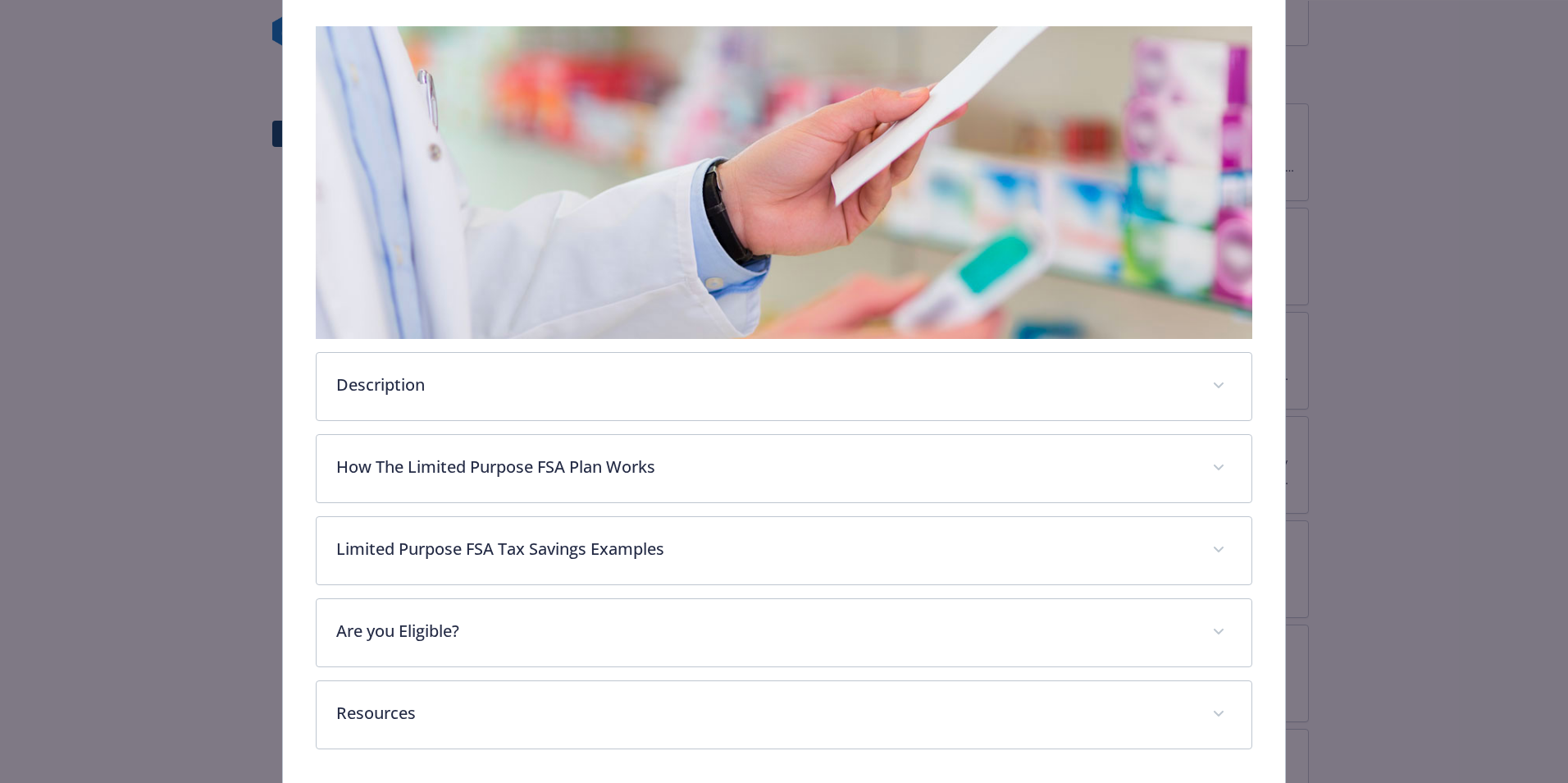
scroll to position [306, 0]
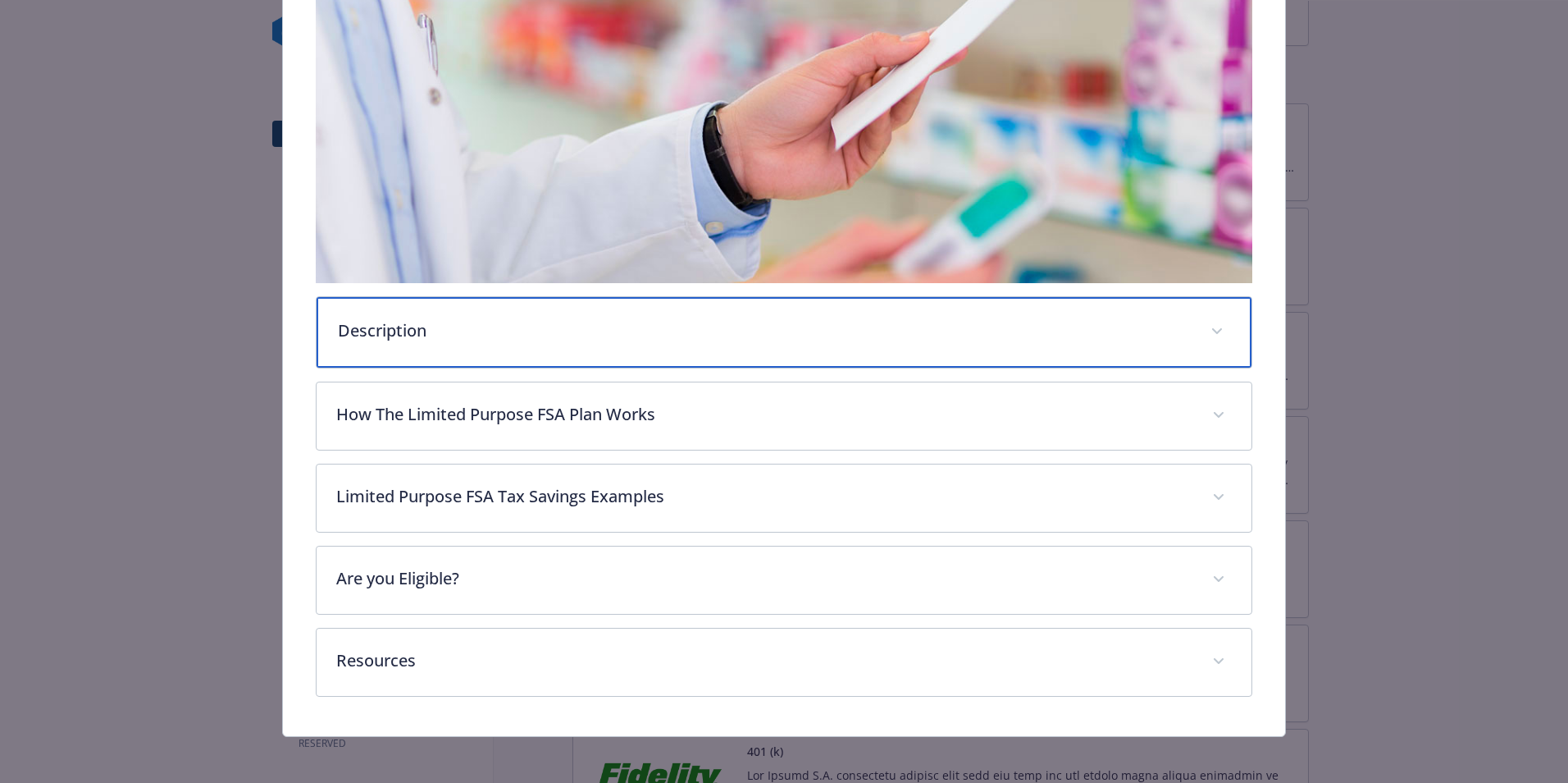
click at [629, 344] on div "Description" at bounding box center [784, 332] width 935 height 71
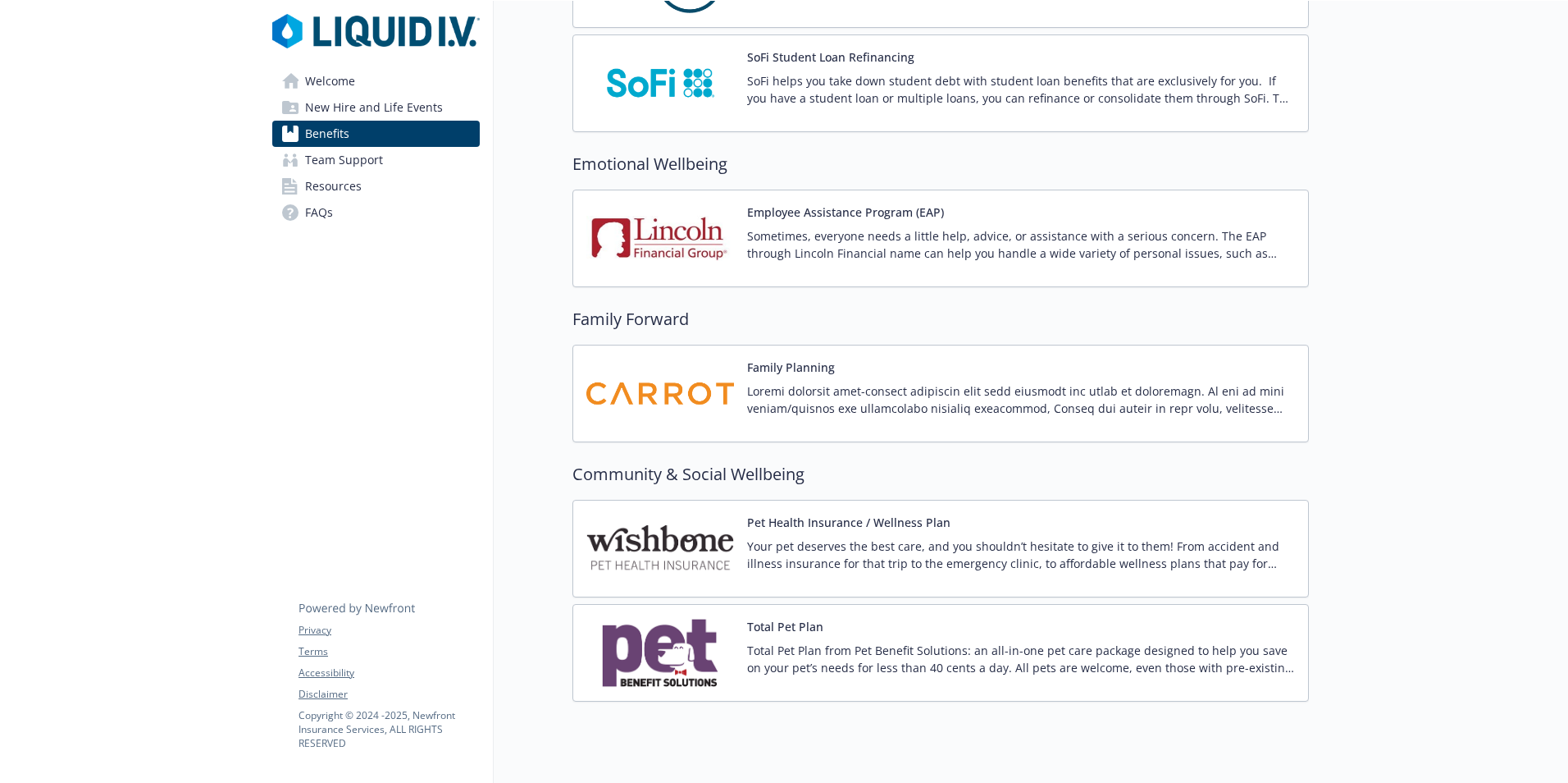
click at [760, 394] on p at bounding box center [1022, 399] width 548 height 34
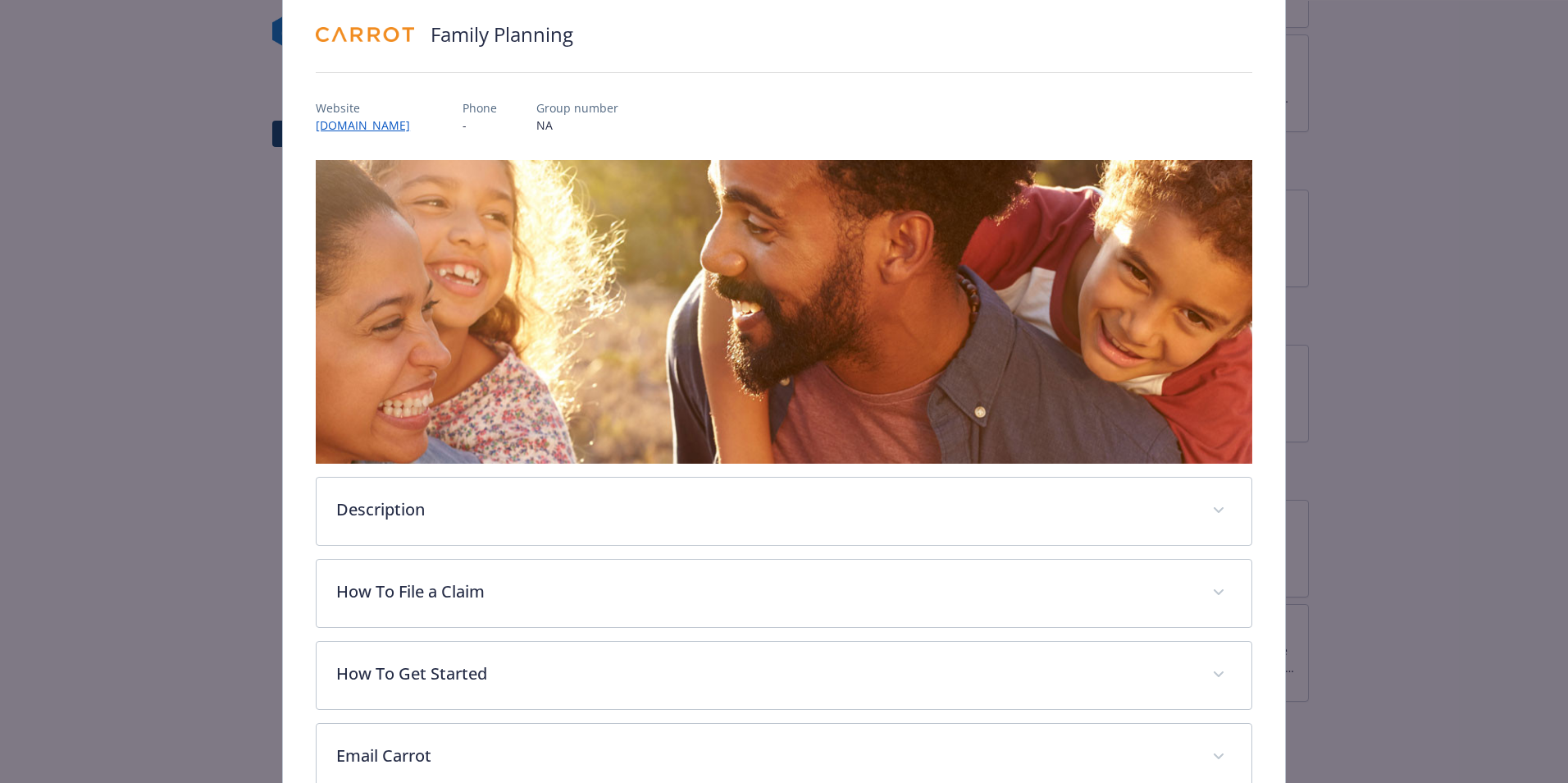
scroll to position [216, 0]
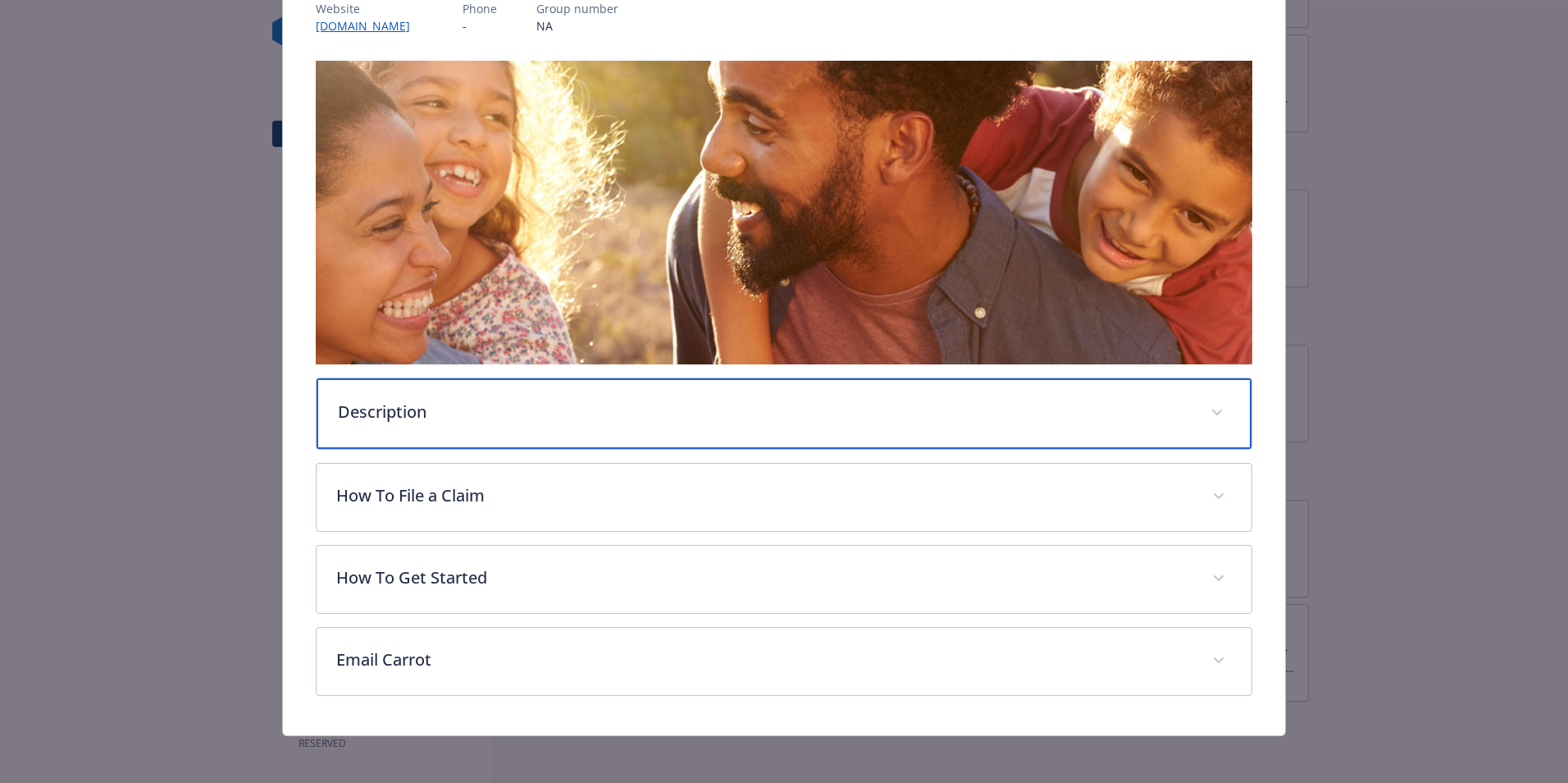
click at [491, 425] on div "Description" at bounding box center [784, 413] width 935 height 71
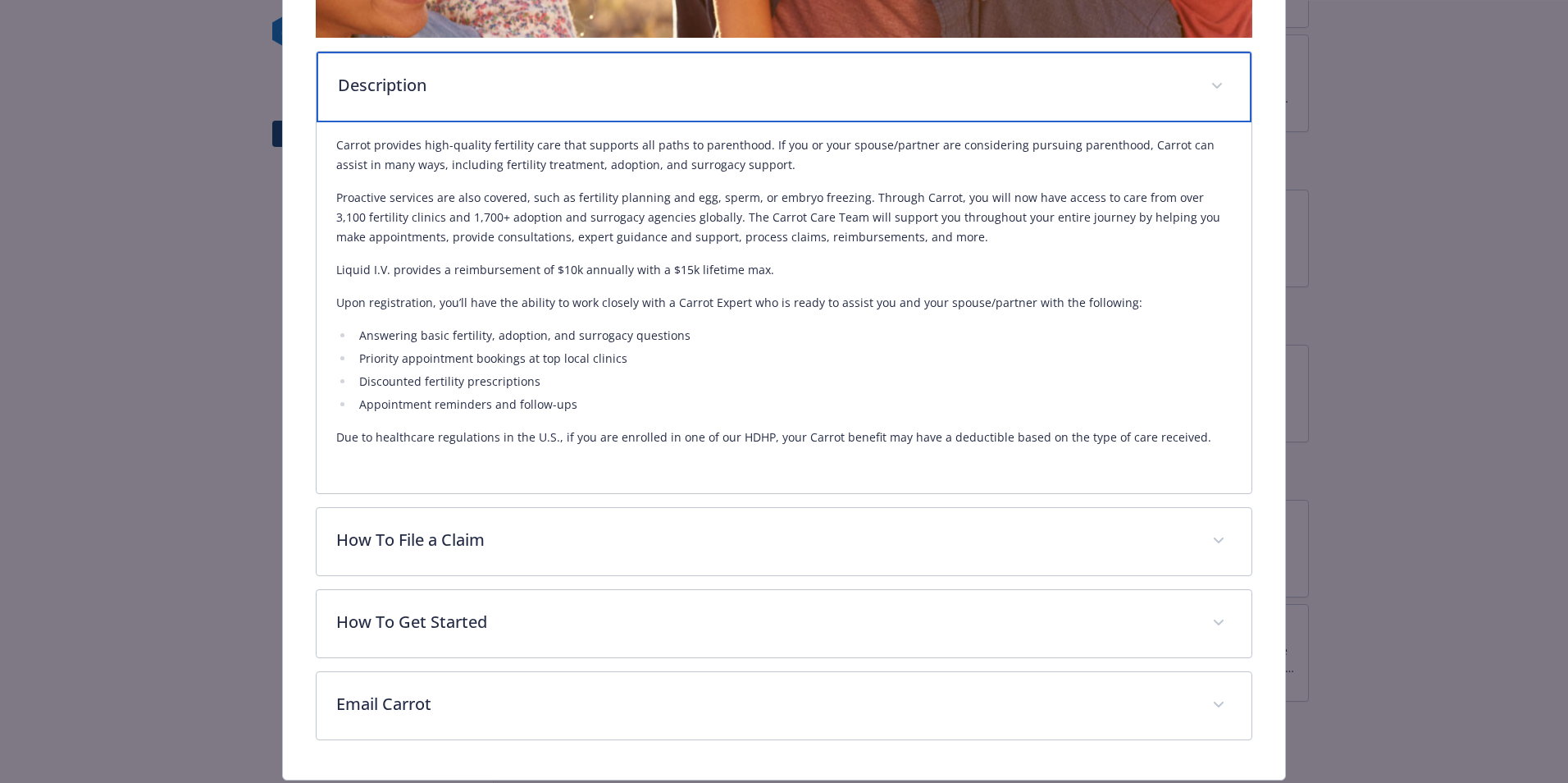
scroll to position [544, 0]
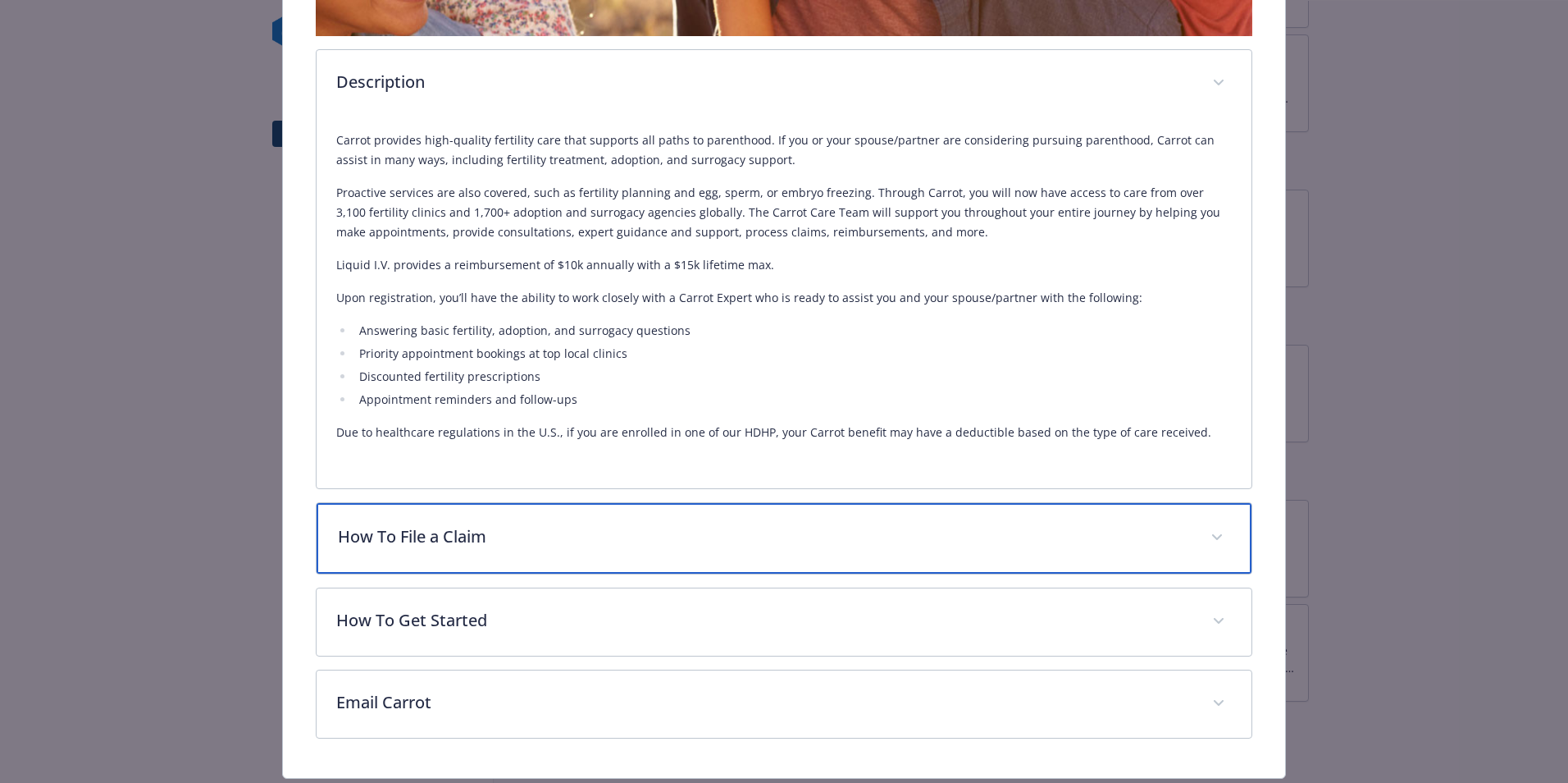
click at [575, 535] on p "How To File a Claim" at bounding box center [765, 537] width 853 height 25
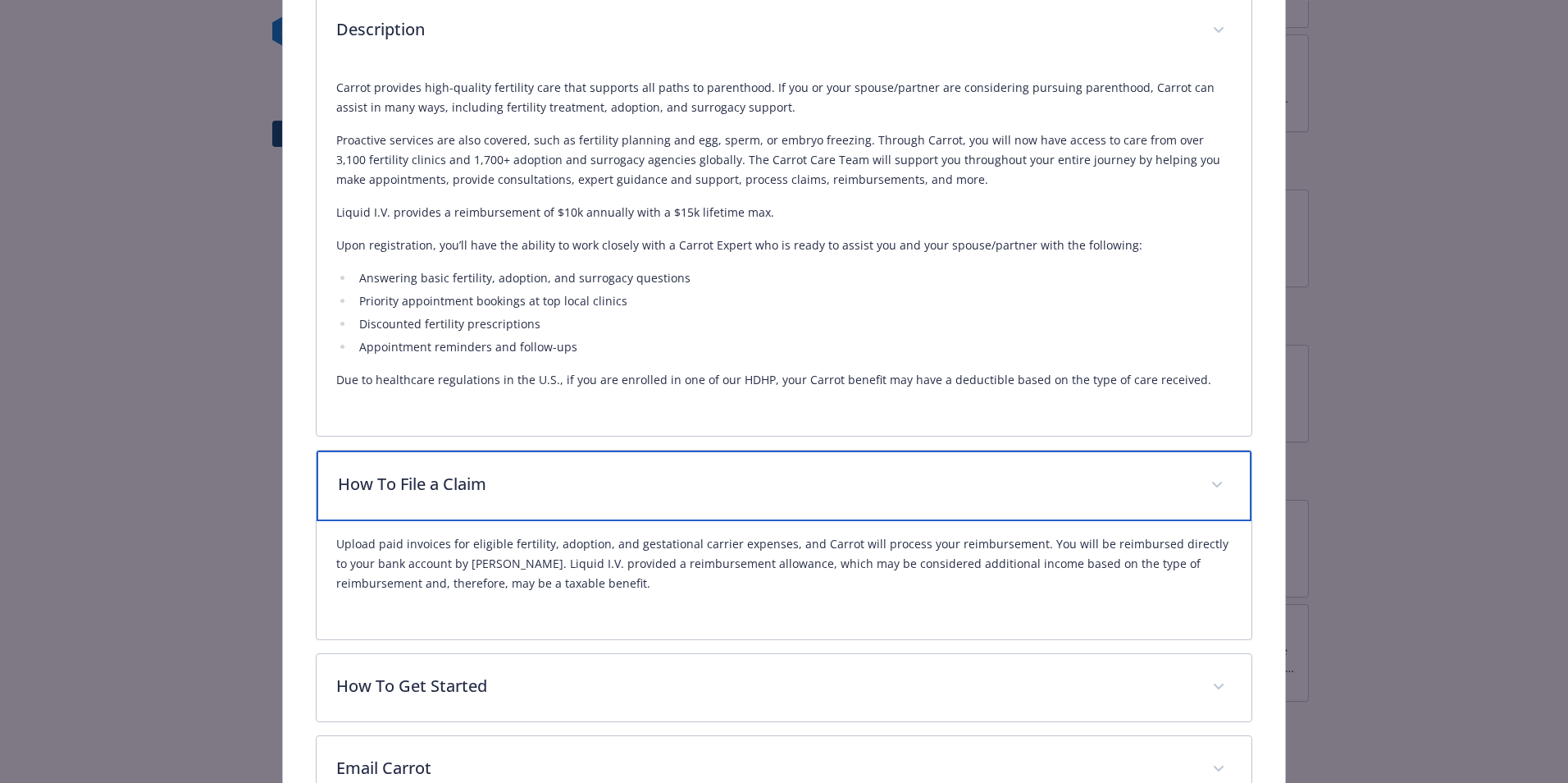
scroll to position [708, 0]
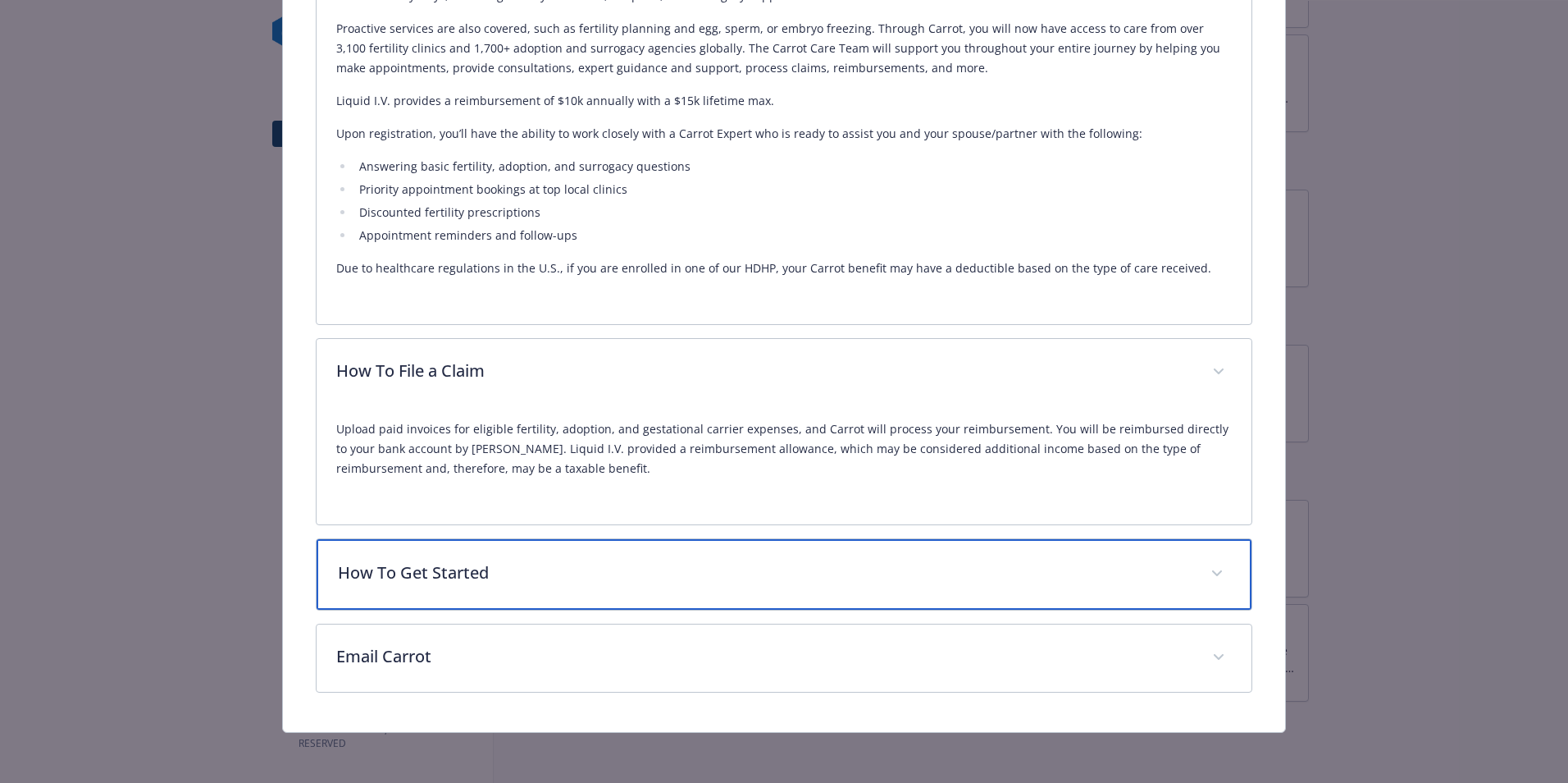
click at [967, 595] on div "How To Get Started" at bounding box center [784, 574] width 935 height 71
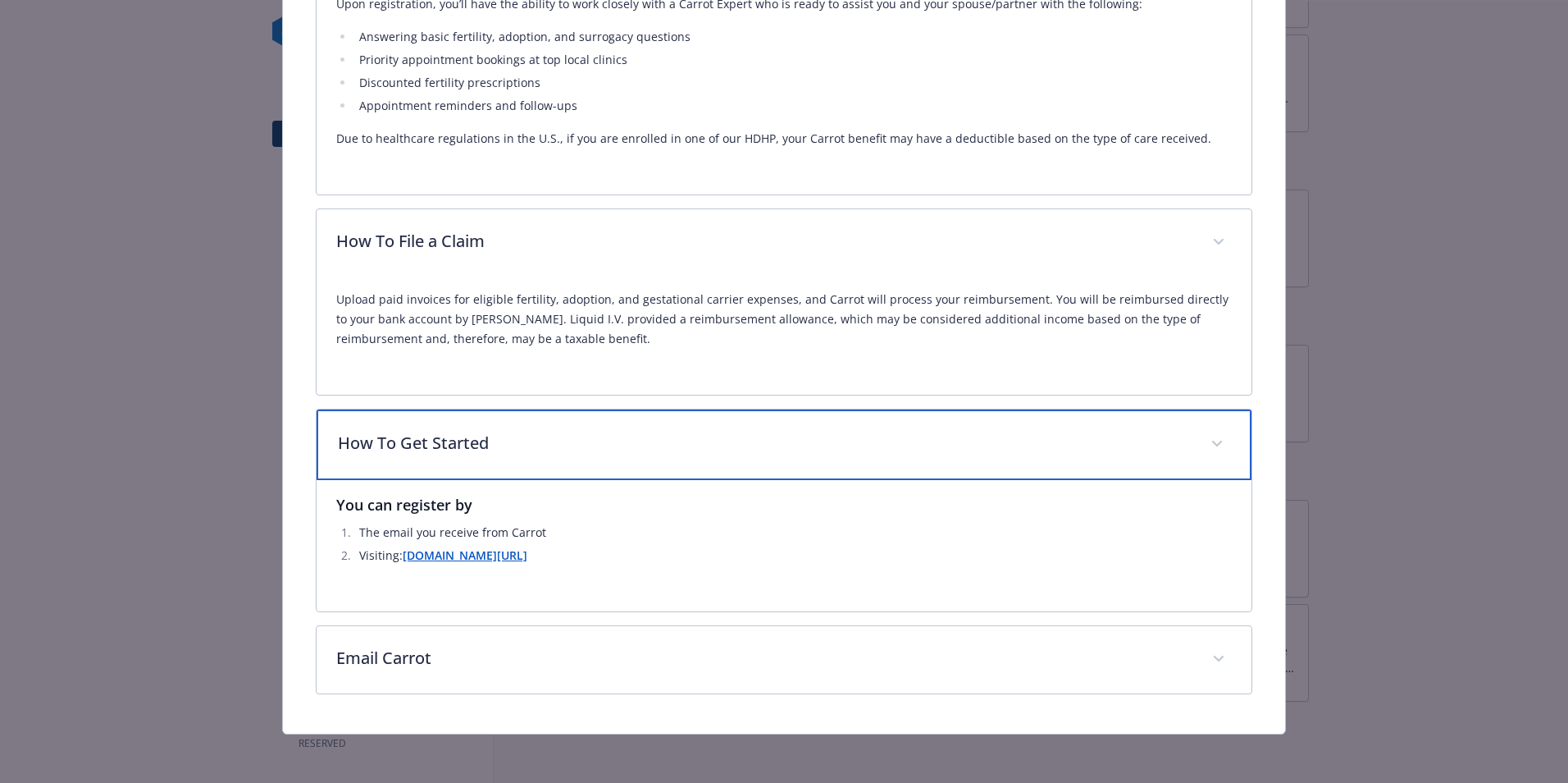
scroll to position [840, 0]
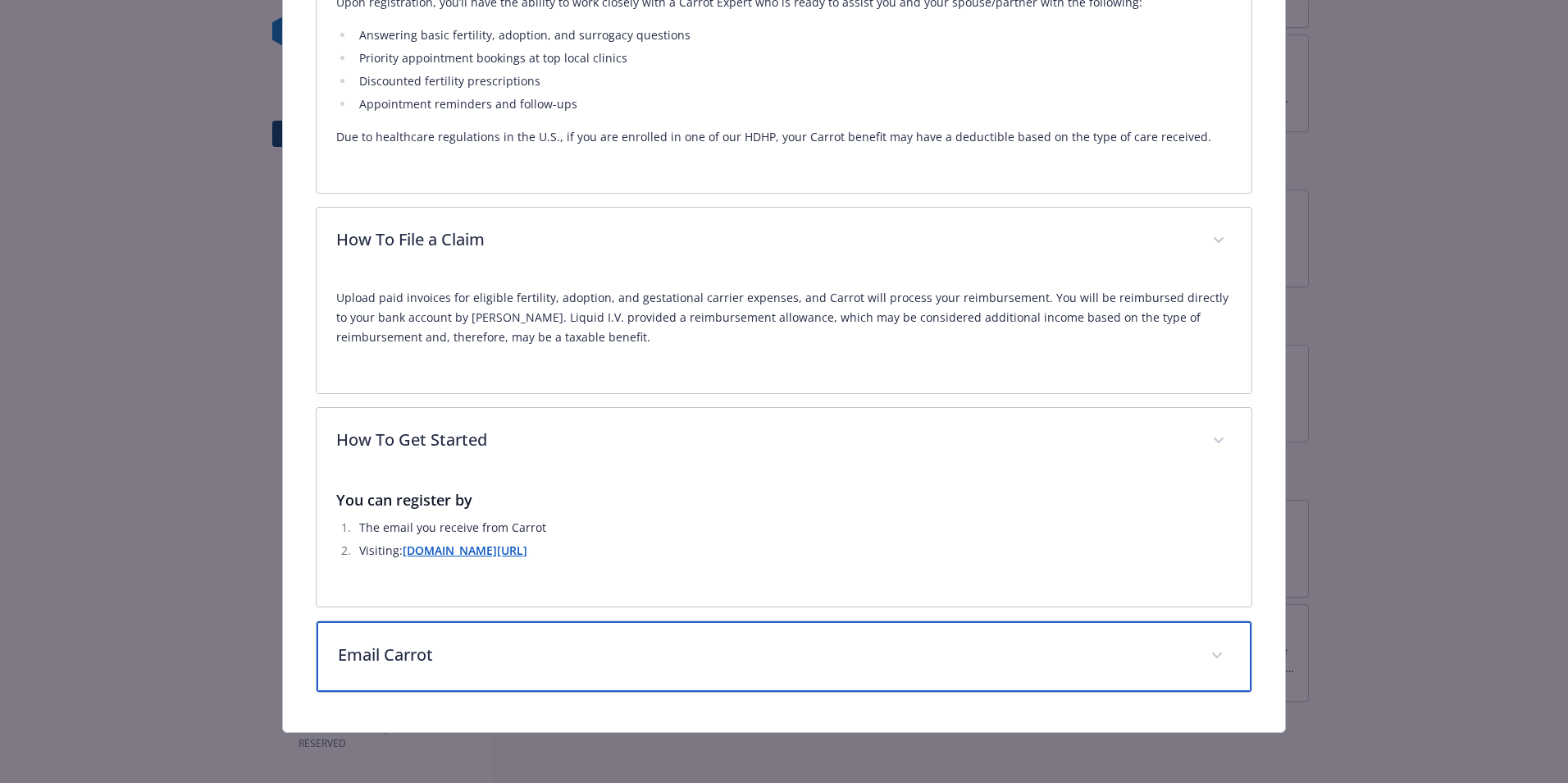
click at [1059, 643] on p "Email Carrot" at bounding box center [765, 655] width 853 height 25
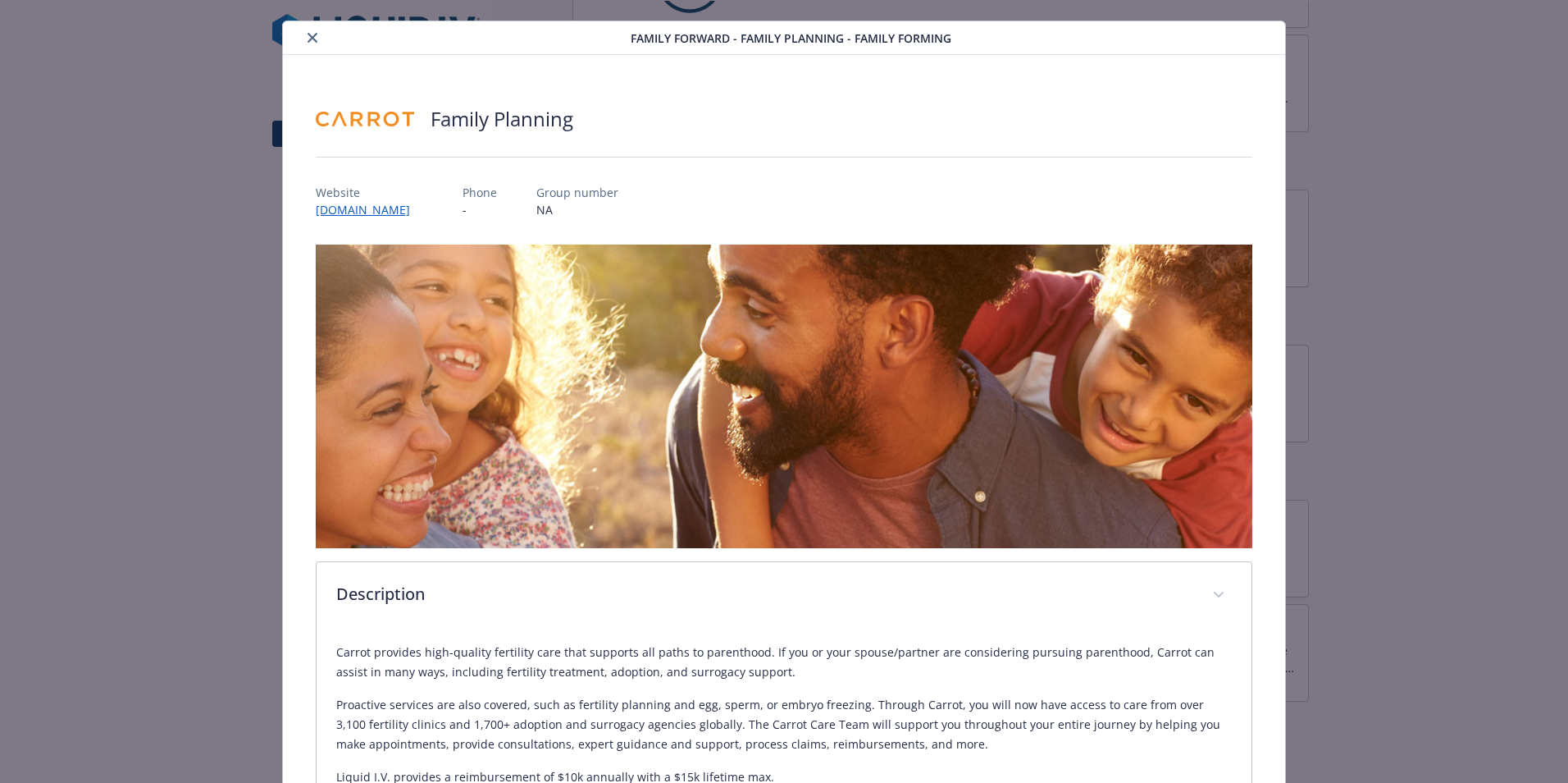
scroll to position [0, 0]
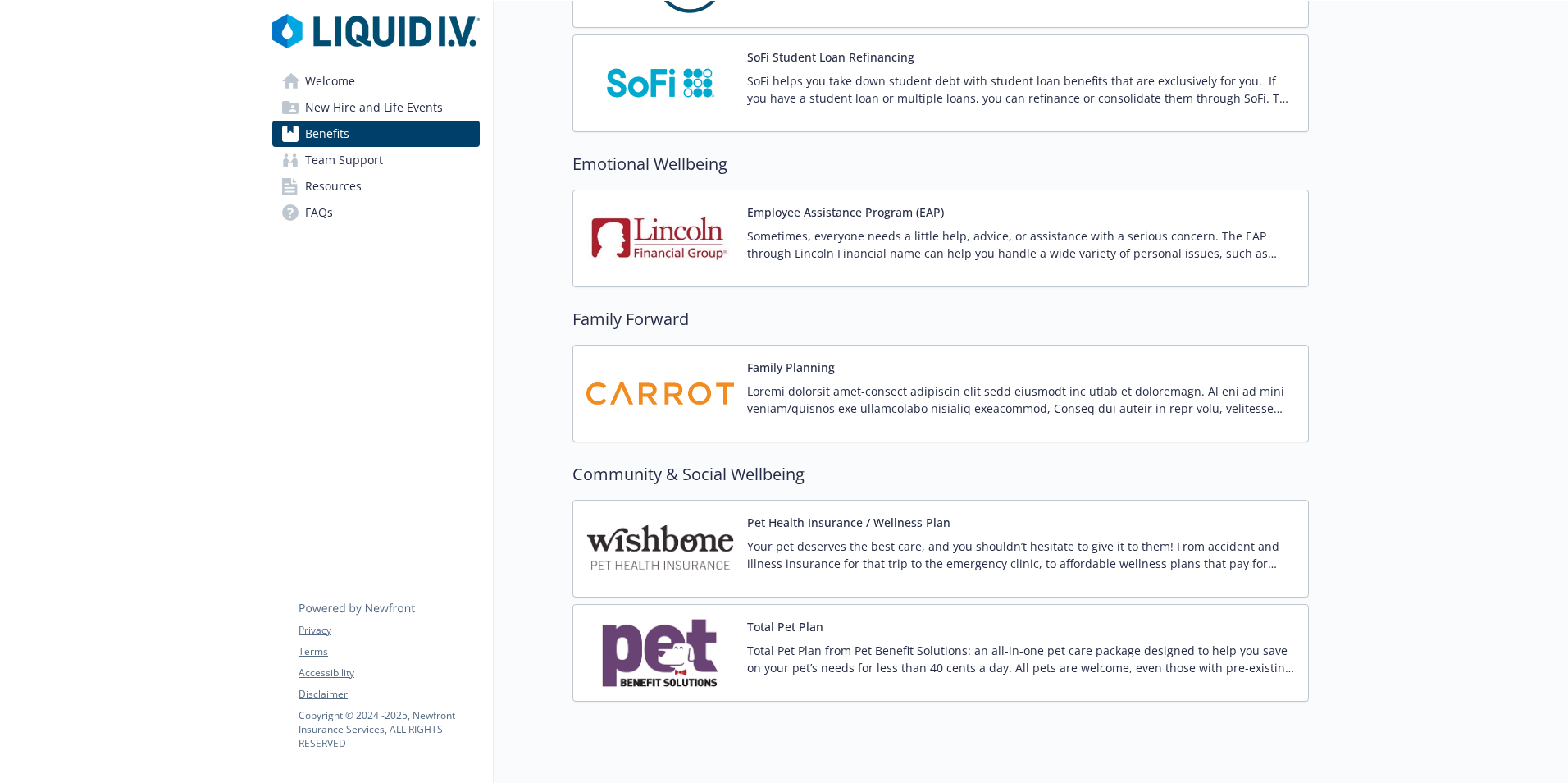
click at [823, 569] on p "Your pet deserves the best care, and you shouldn’t hesitate to give it to them!…" at bounding box center [1022, 554] width 548 height 34
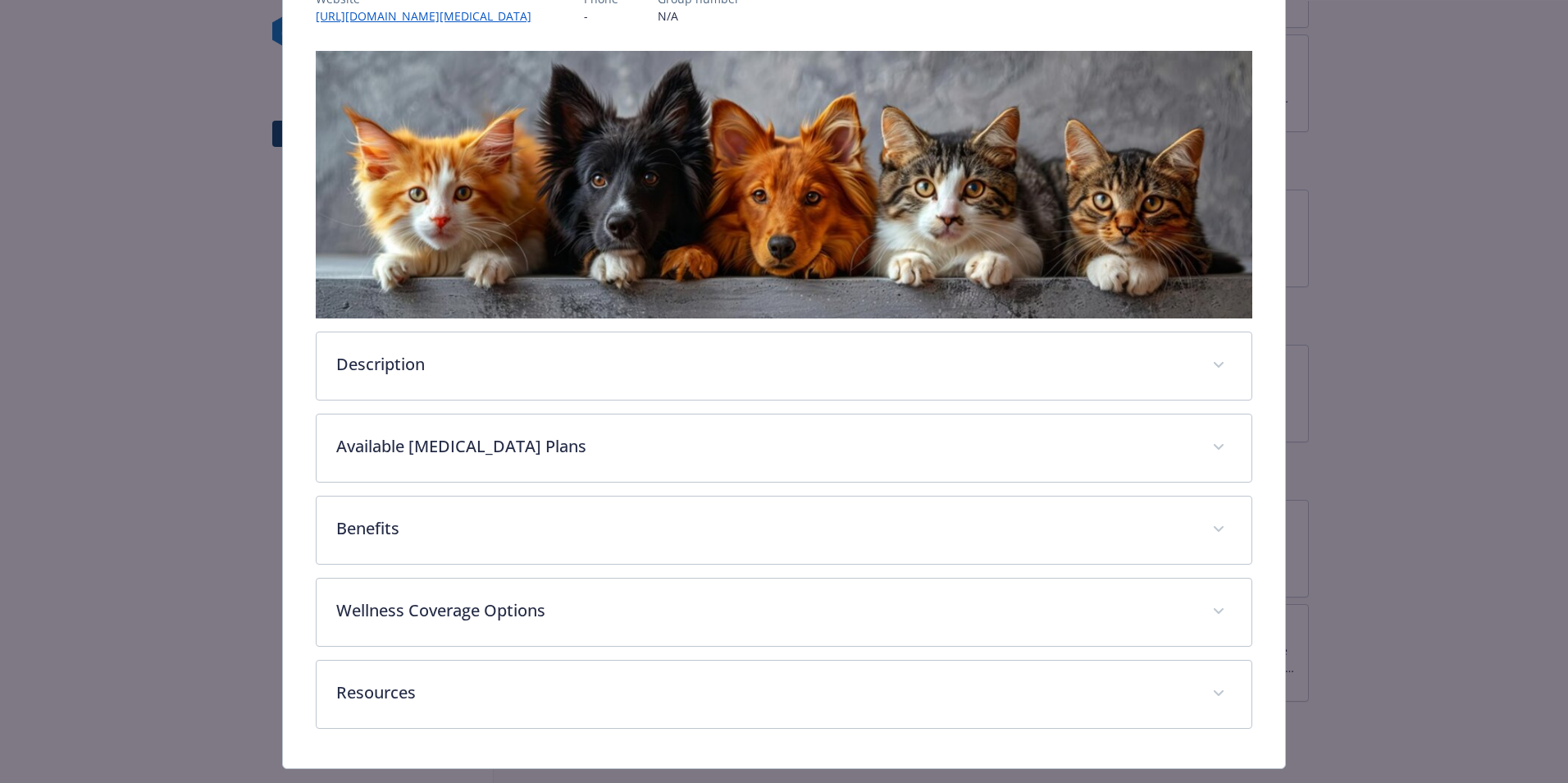
scroll to position [263, 0]
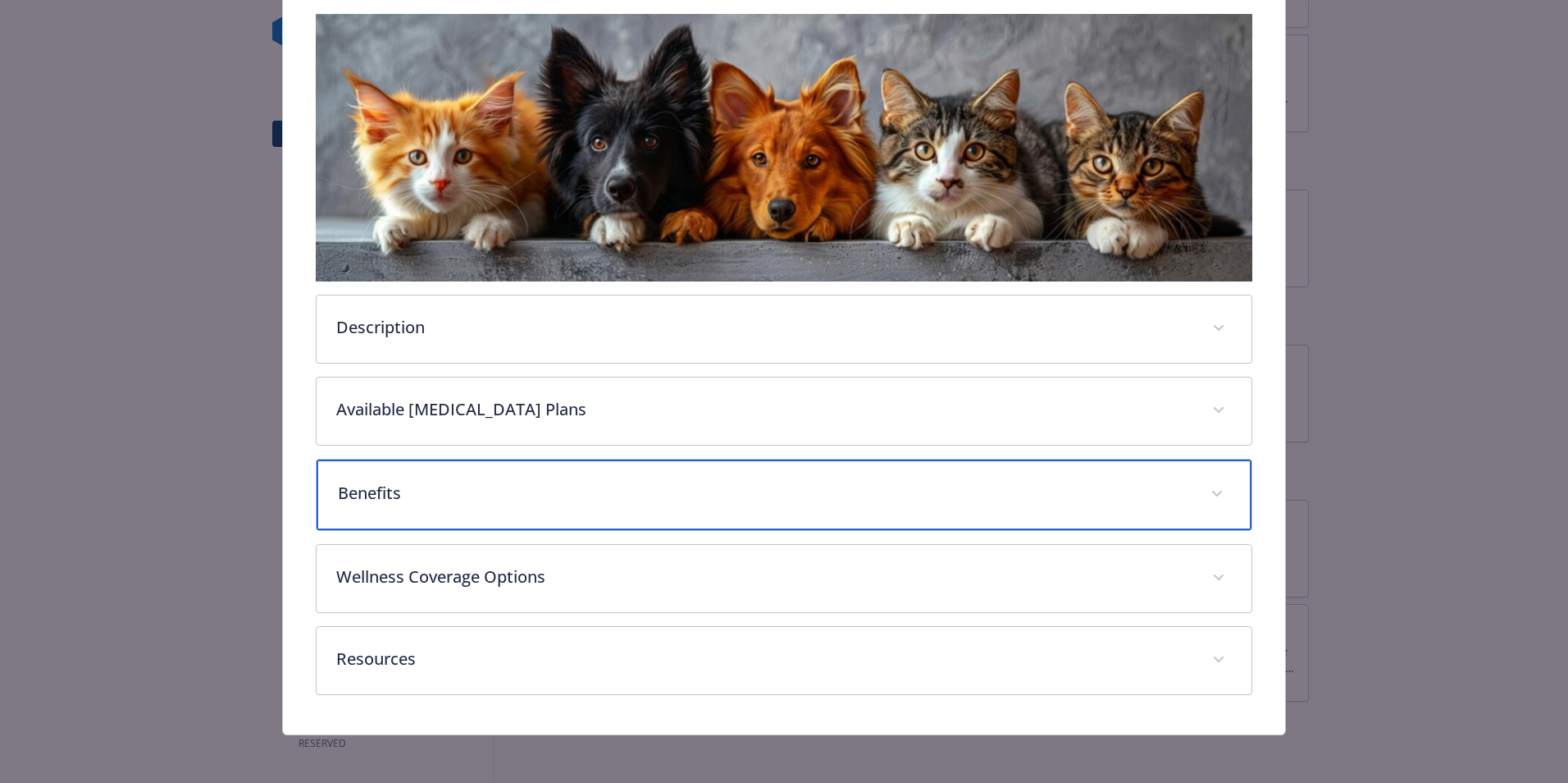
click at [603, 491] on p "Benefits" at bounding box center [765, 494] width 853 height 25
